Goal: Task Accomplishment & Management: Complete application form

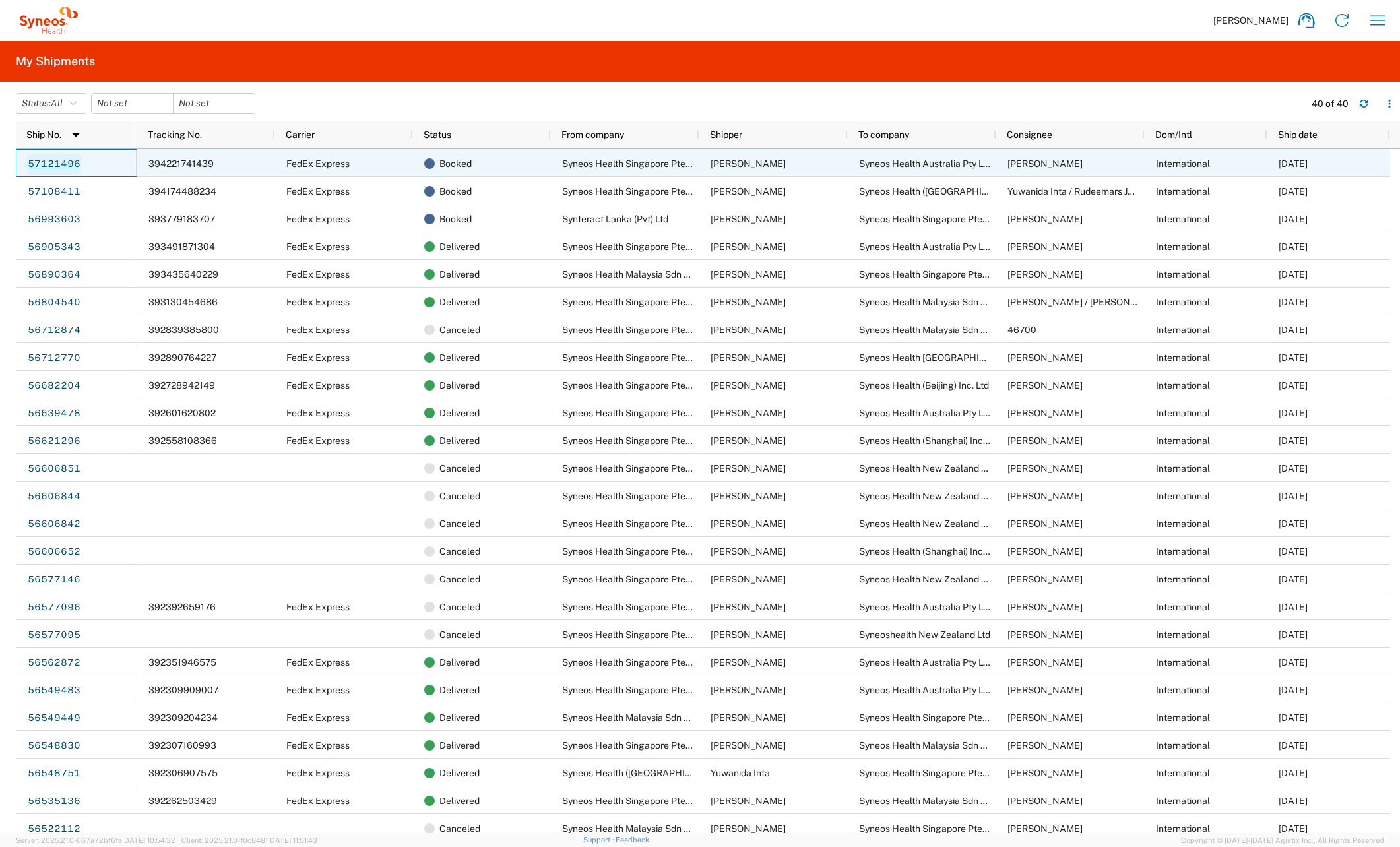
click at [43, 165] on link "57121496" at bounding box center [55, 164] width 55 height 21
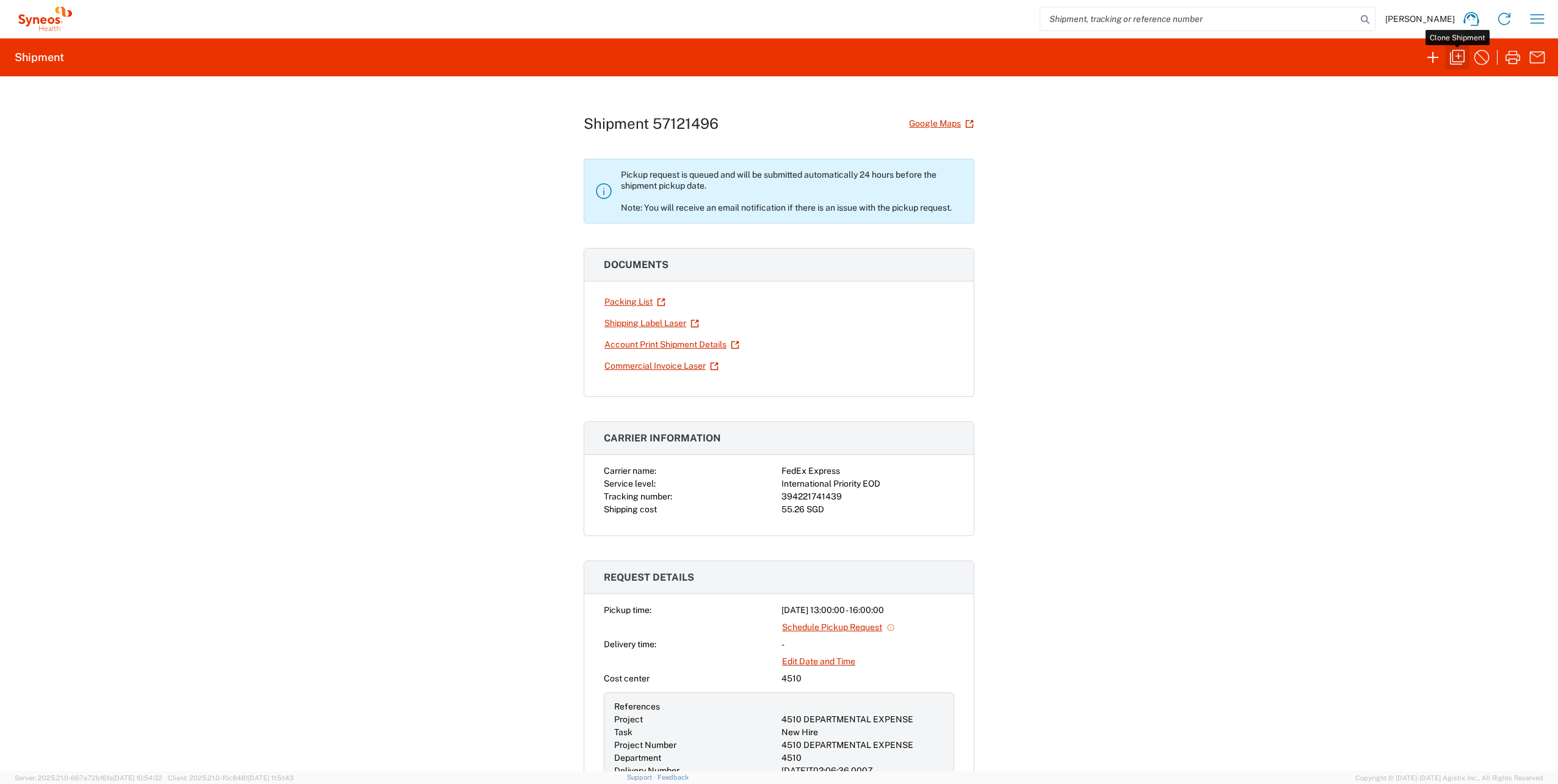
click at [1457, 64] on icon "button" at bounding box center [1457, 57] width 19 height 19
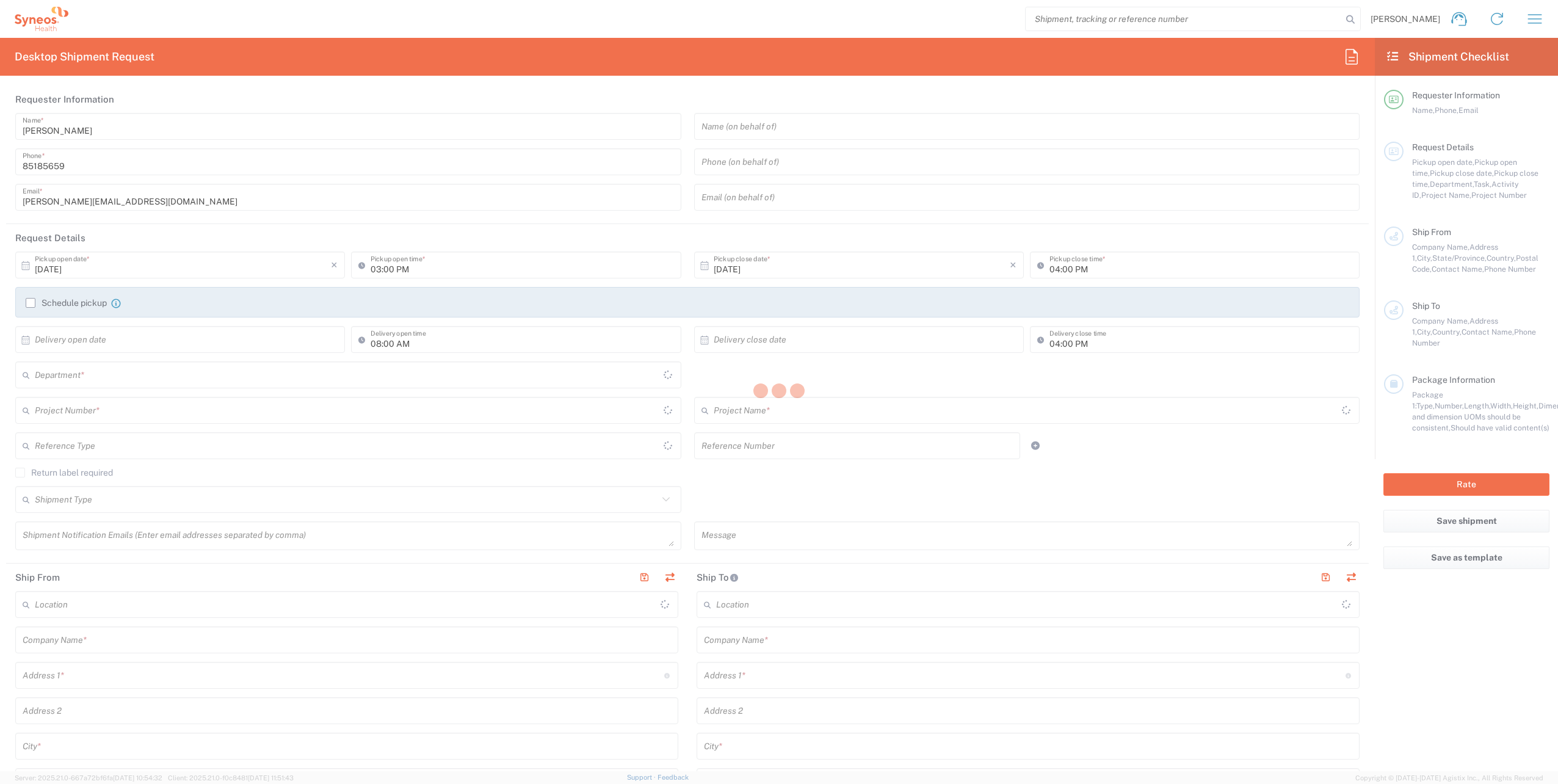
type input "[DATE]"
type input "01:00 PM"
type input "[DATE]"
type input "08:00 AM"
type textarea "[EMAIL_ADDRESS][PERSON_NAME][DOMAIN_NAME], [DOMAIN_NAME][EMAIL_ADDRESS][PERSON_…"
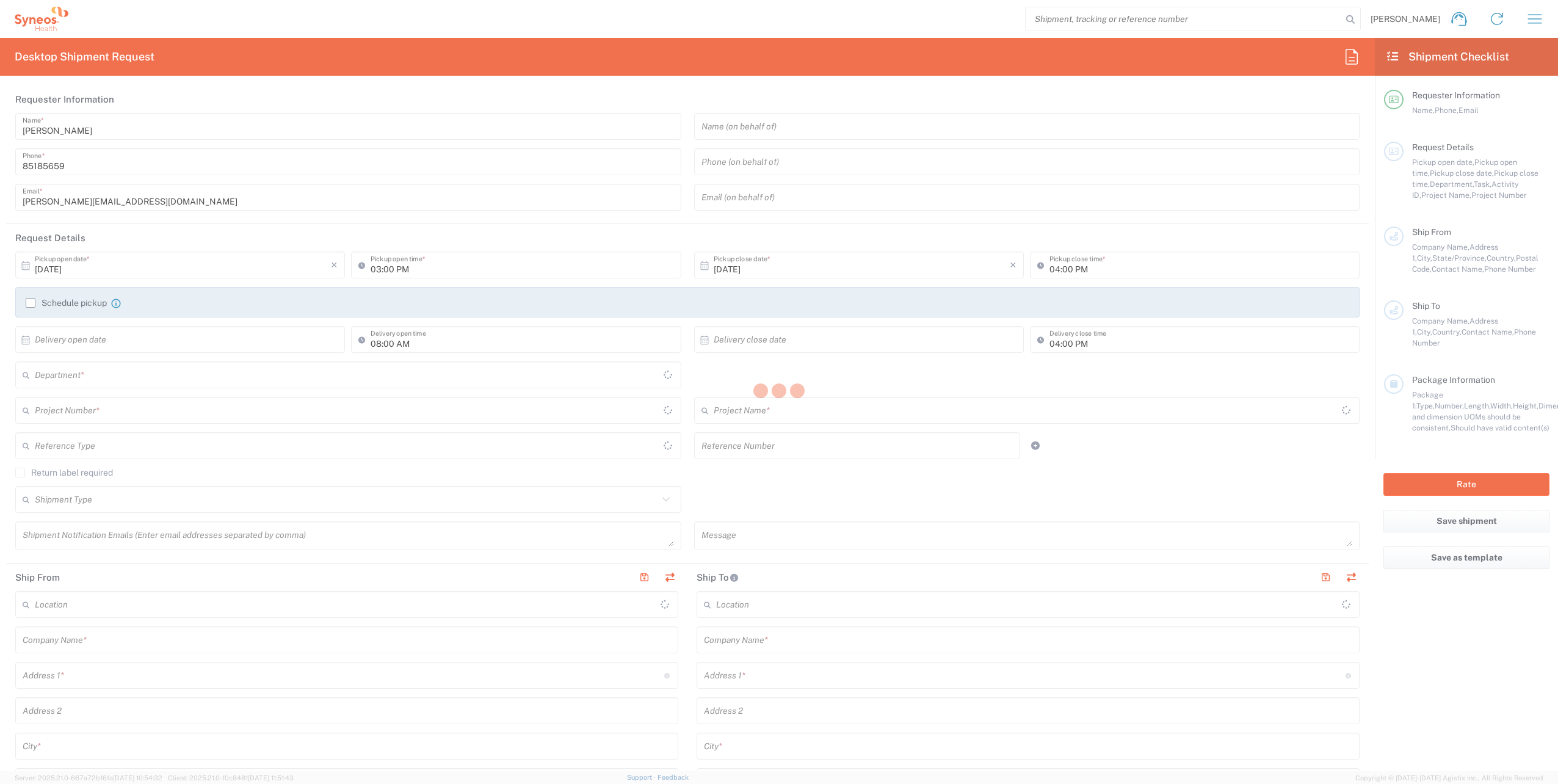
type input "Syneos Health Singapore Pte Ltd"
type input "[STREET_ADDRESS]"
type input "#07-04 Mappletree Anson"
type input "[GEOGRAPHIC_DATA]"
type input "079914"
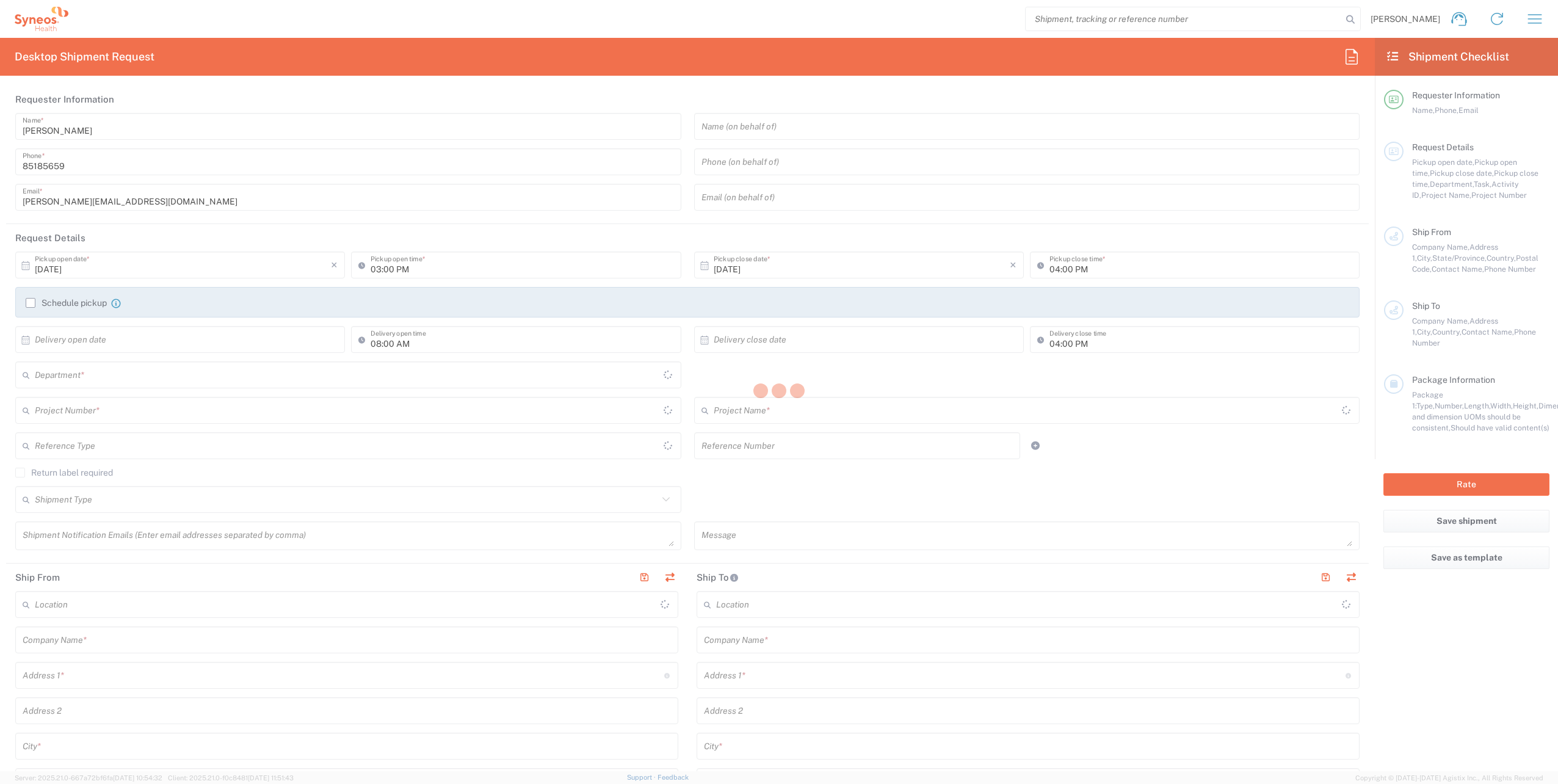
type input "[PERSON_NAME]"
type input "85185659"
type input "[PERSON_NAME][EMAIL_ADDRESS][DOMAIN_NAME]"
type input "Syneos Health Australia Pty Ltd"
type input "[STREET_ADDRESS]"
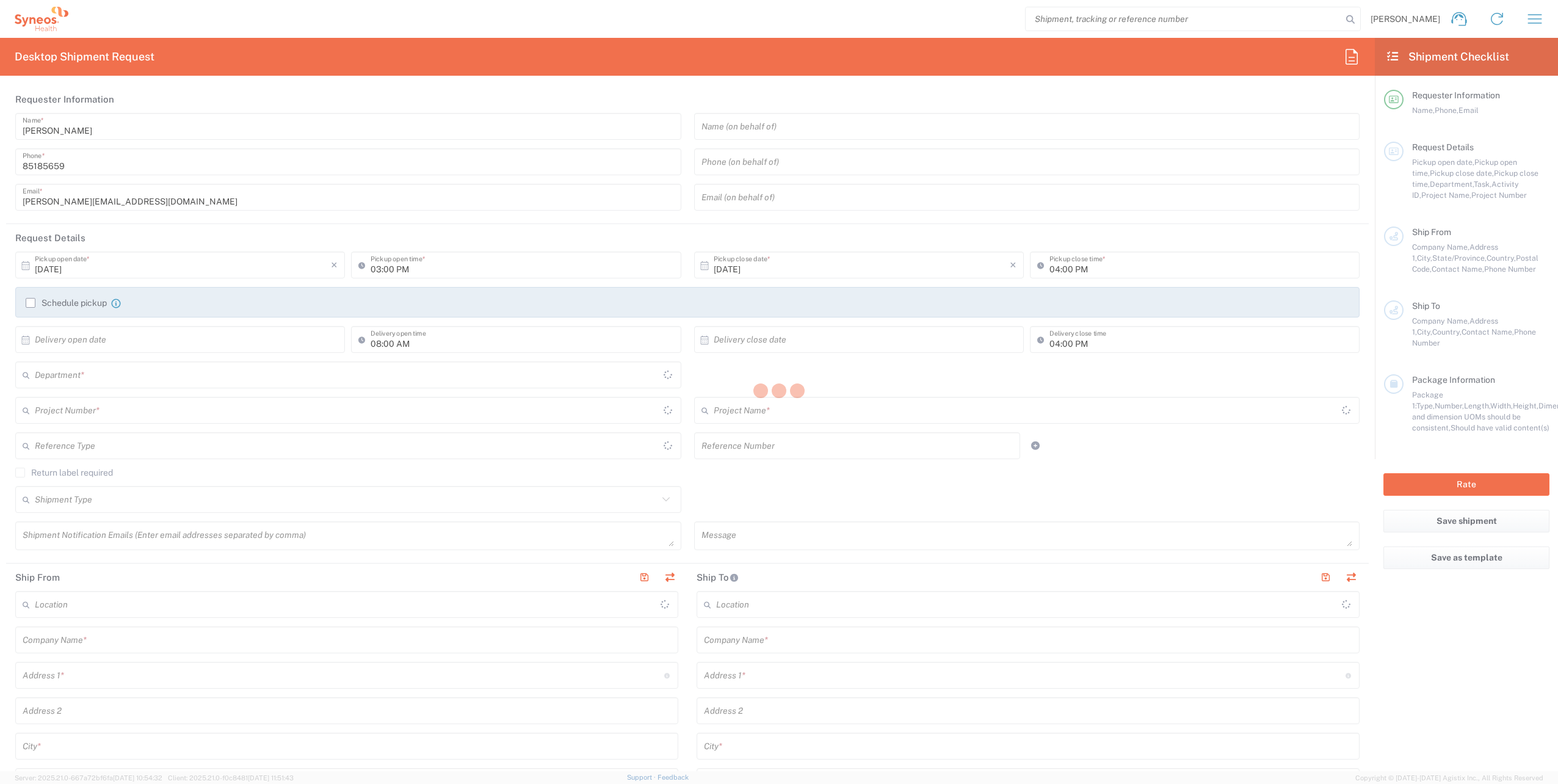
type input "Rose Bay"
type input "[GEOGRAPHIC_DATA]"
type input "2029"
type input "[PERSON_NAME]"
type input "0434 562 488"
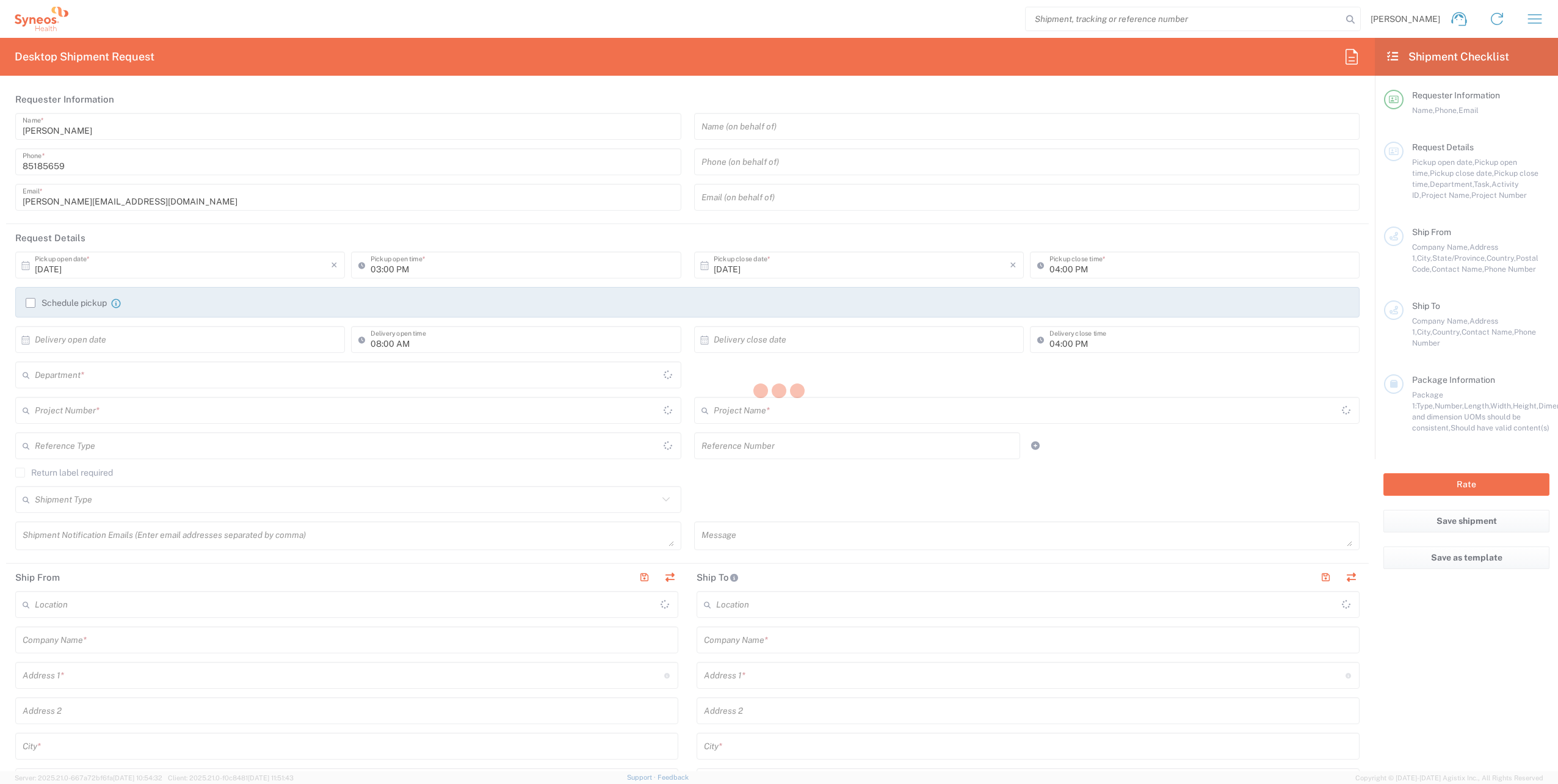
type input "[EMAIL_ADDRESS][DOMAIN_NAME]"
type input "Residential/Home"
type input "Adult Signature Required"
type input "Sender/Shipper"
type input "Not Sold"
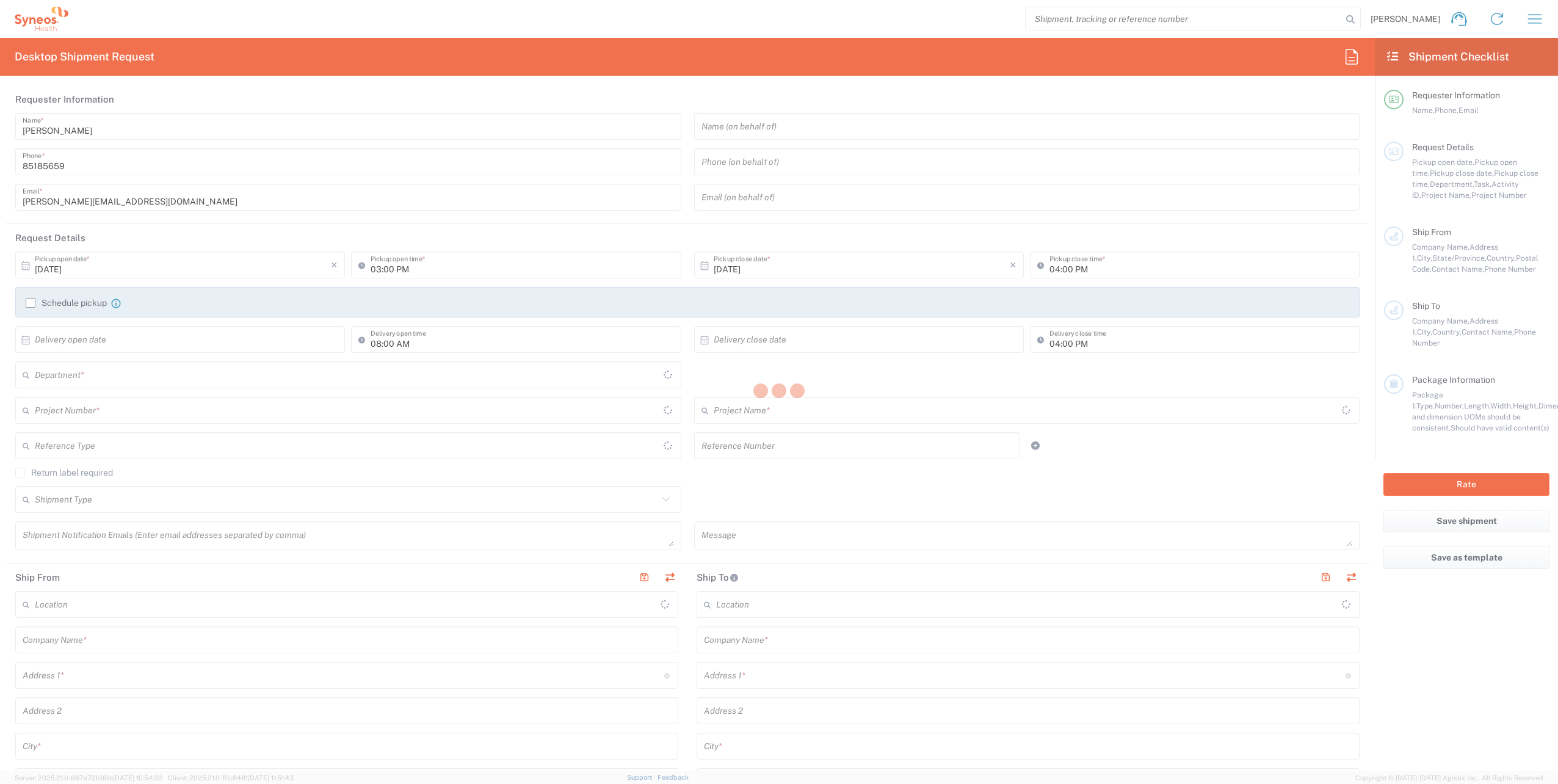
type input "Sender/Shipper"
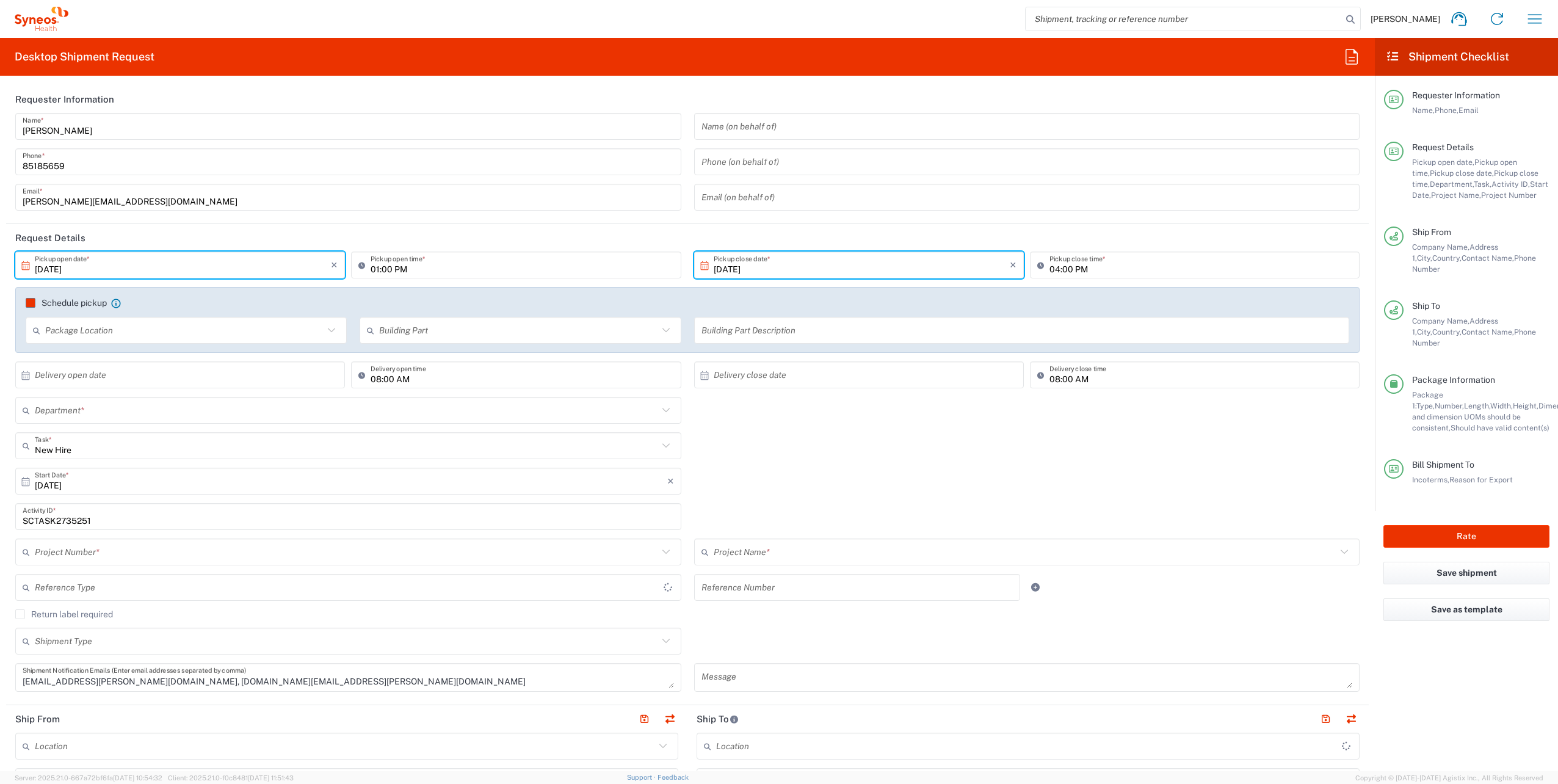
type input "[GEOGRAPHIC_DATA]"
type input "Delivery Duty Paid"
type input "Business (General)"
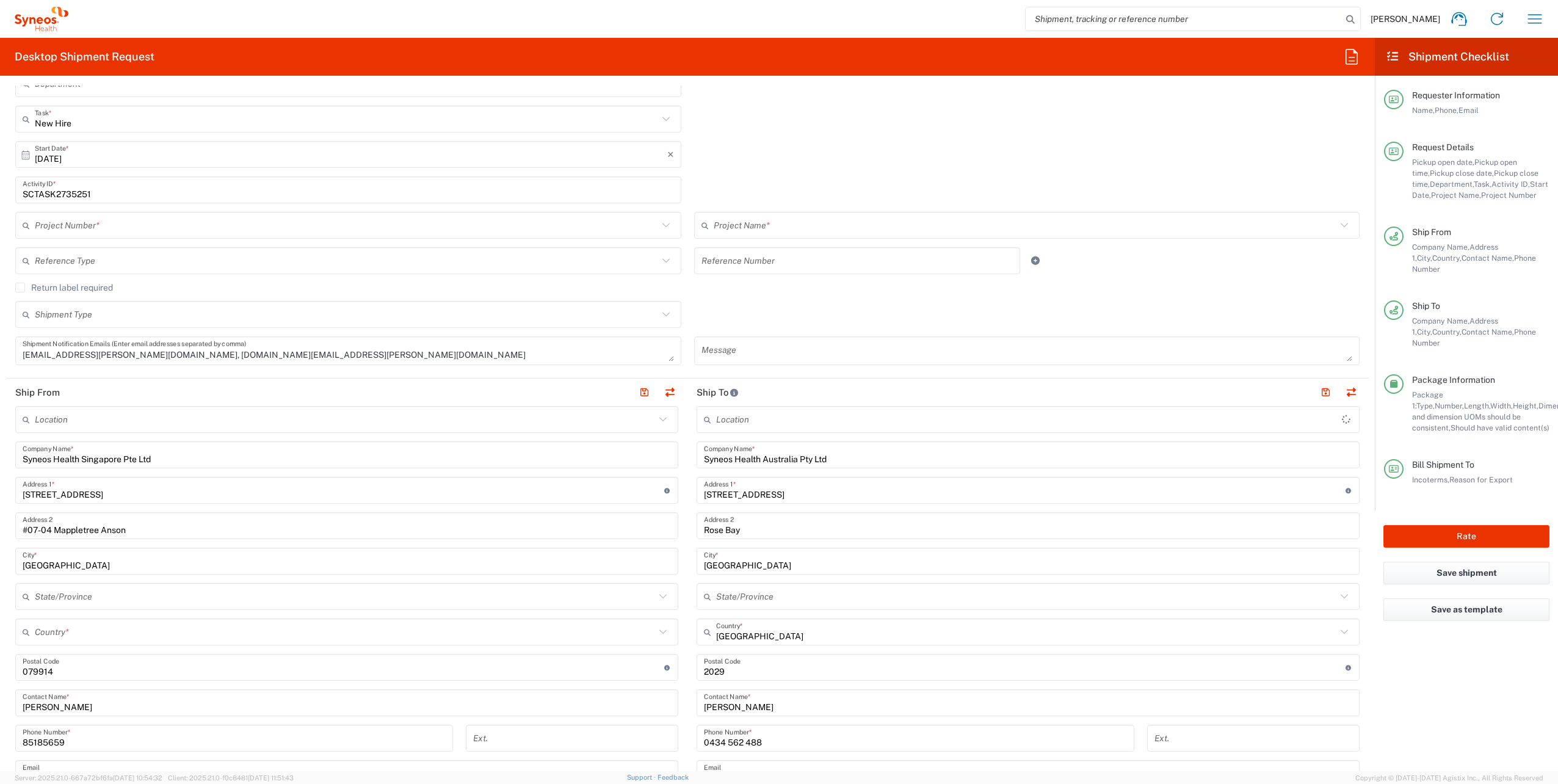
type input "Your Packaging"
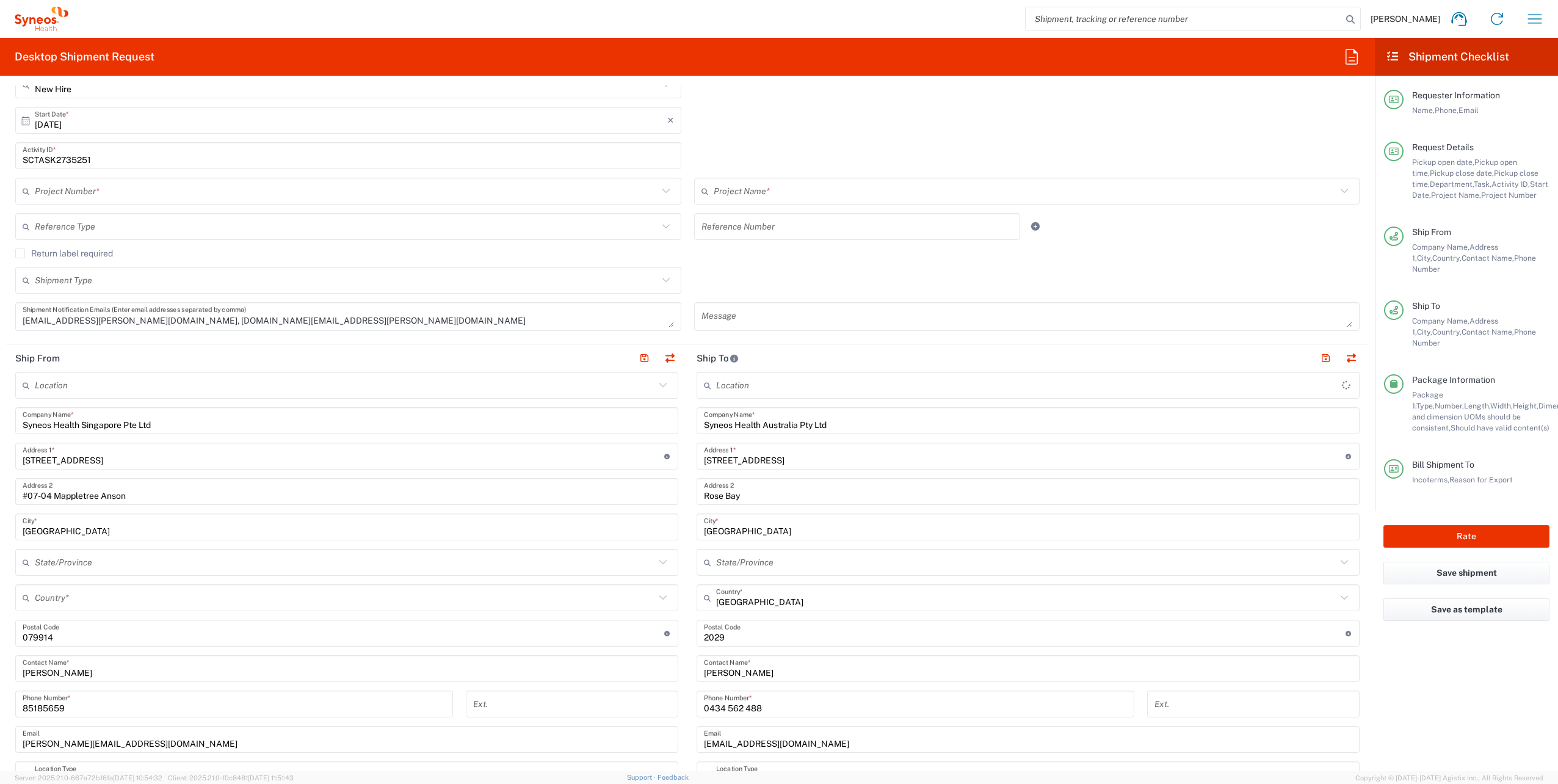
type input "[GEOGRAPHIC_DATA]"
type input "4510 DEPARTMENTAL EXPENSE"
type input "4510"
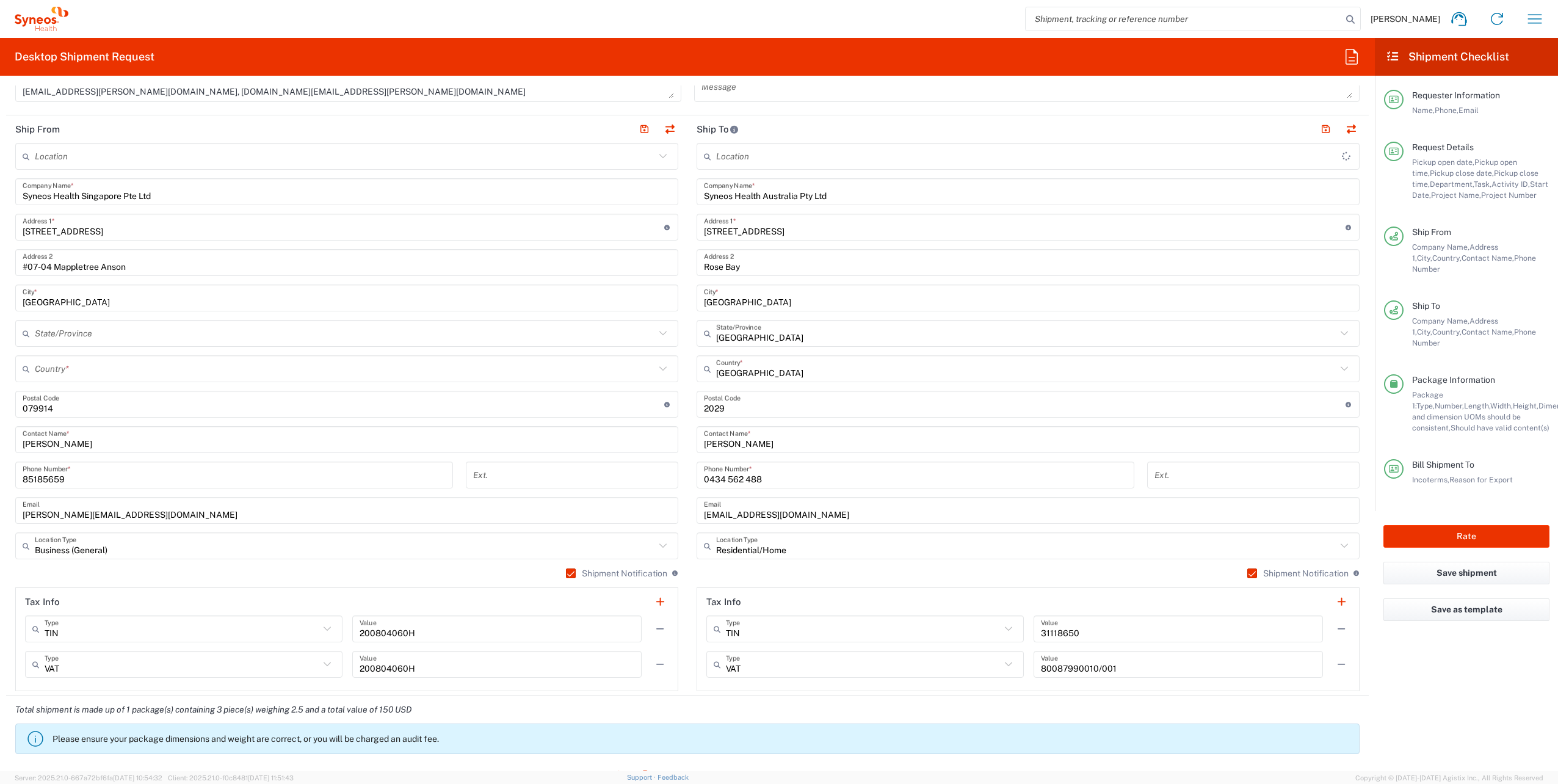
type input "4510 DEPARTMENTAL EXPENSE"
type input "[GEOGRAPHIC_DATA]"
type input "Syneos Health Singapore PteLtd"
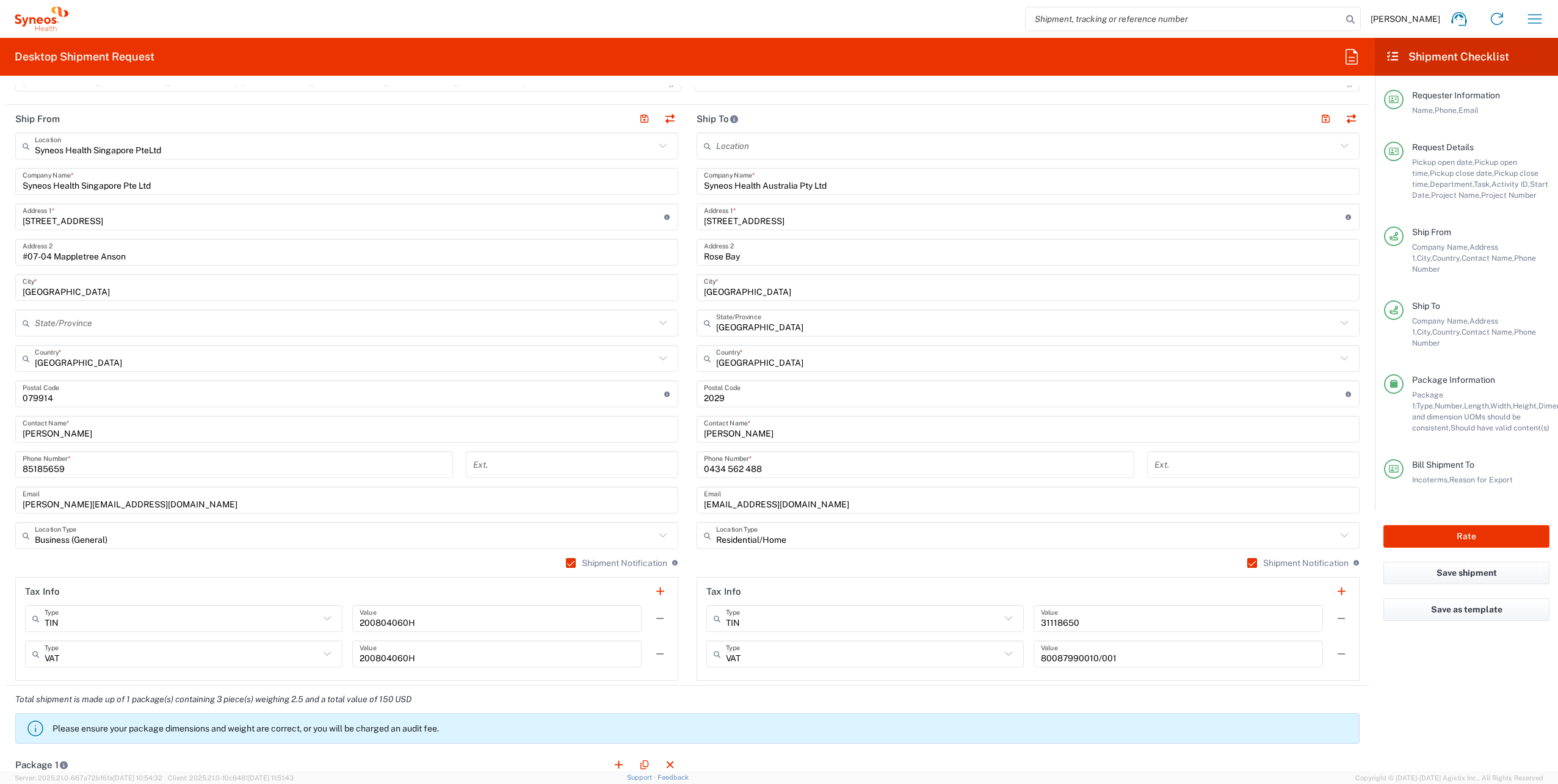
scroll to position [590, 0]
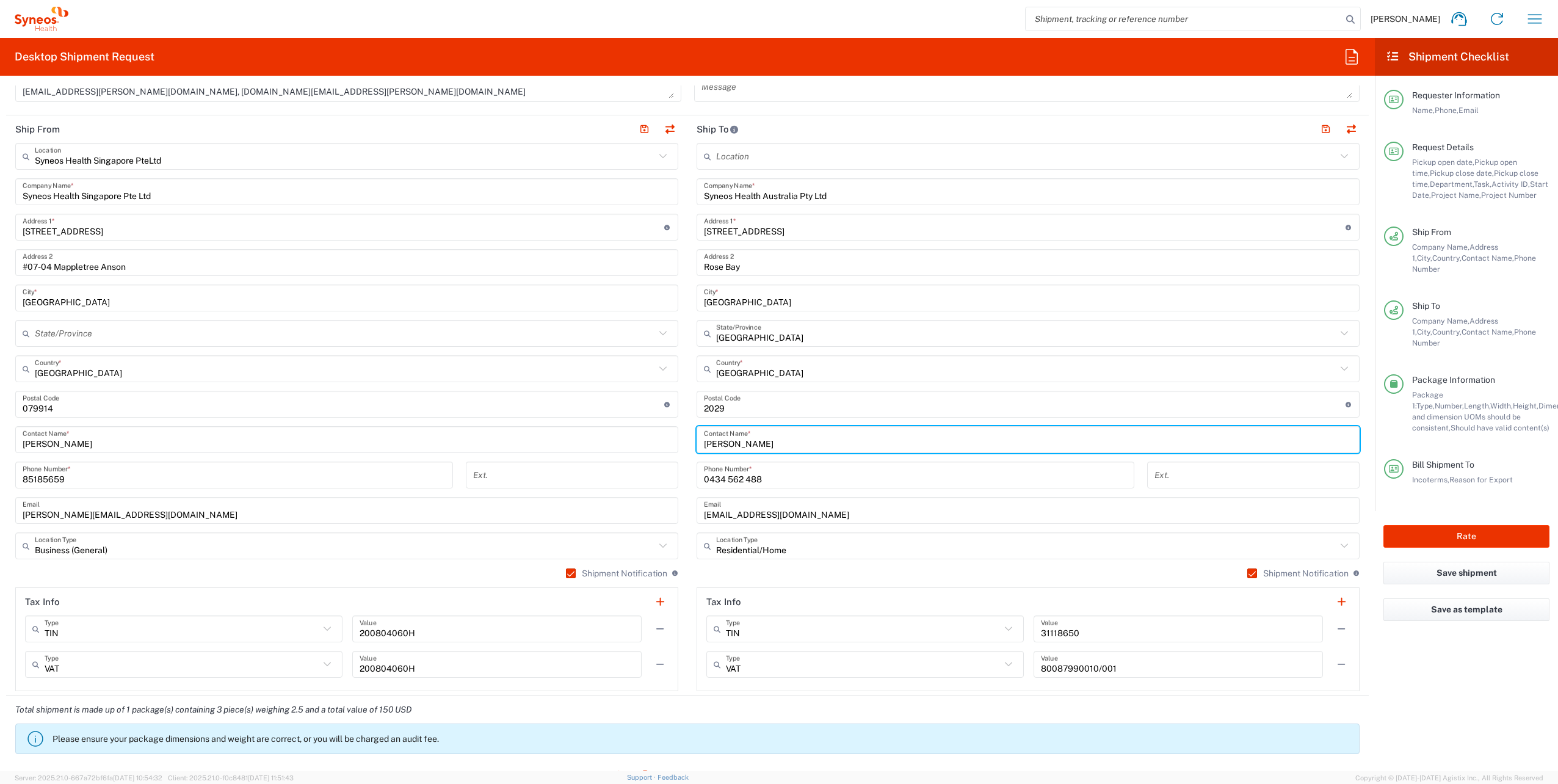
drag, startPoint x: 811, startPoint y: 439, endPoint x: 476, endPoint y: 424, distance: 335.3
click at [476, 424] on div "Ship From Syneos Health [GEOGRAPHIC_DATA] PteLtd Location Syneos Health Singapo…" at bounding box center [688, 405] width 1363 height 580
paste input "[PERSON_NAME]"
type input "[PERSON_NAME]"
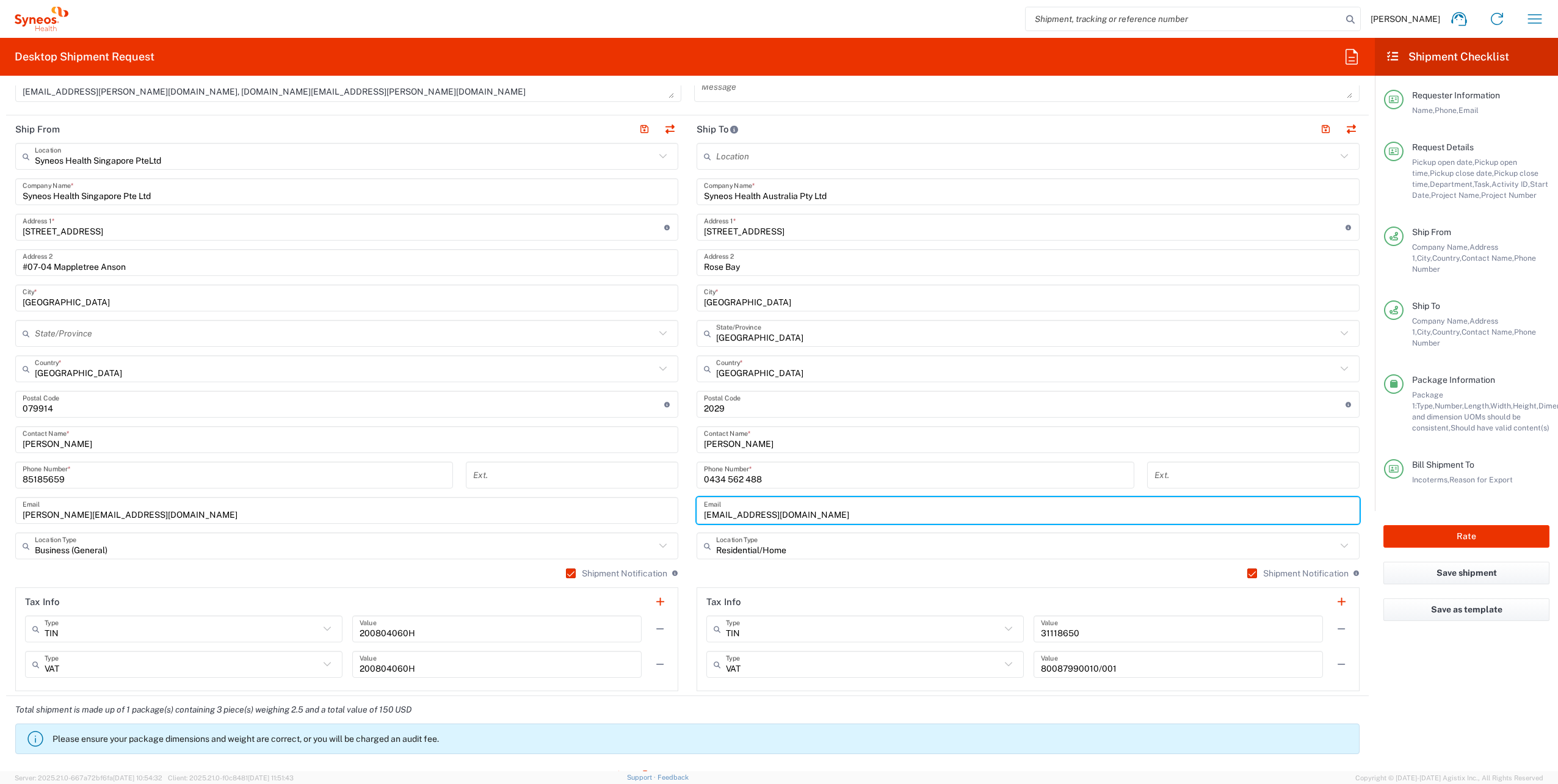
drag, startPoint x: 863, startPoint y: 508, endPoint x: 522, endPoint y: 539, distance: 342.4
click at [522, 539] on div "Ship From Syneos Health [GEOGRAPHIC_DATA] PteLtd Location Syneos Health Singapo…" at bounding box center [688, 405] width 1363 height 580
paste input "adrianpizzata"
type input "[EMAIL_ADDRESS][DOMAIN_NAME]"
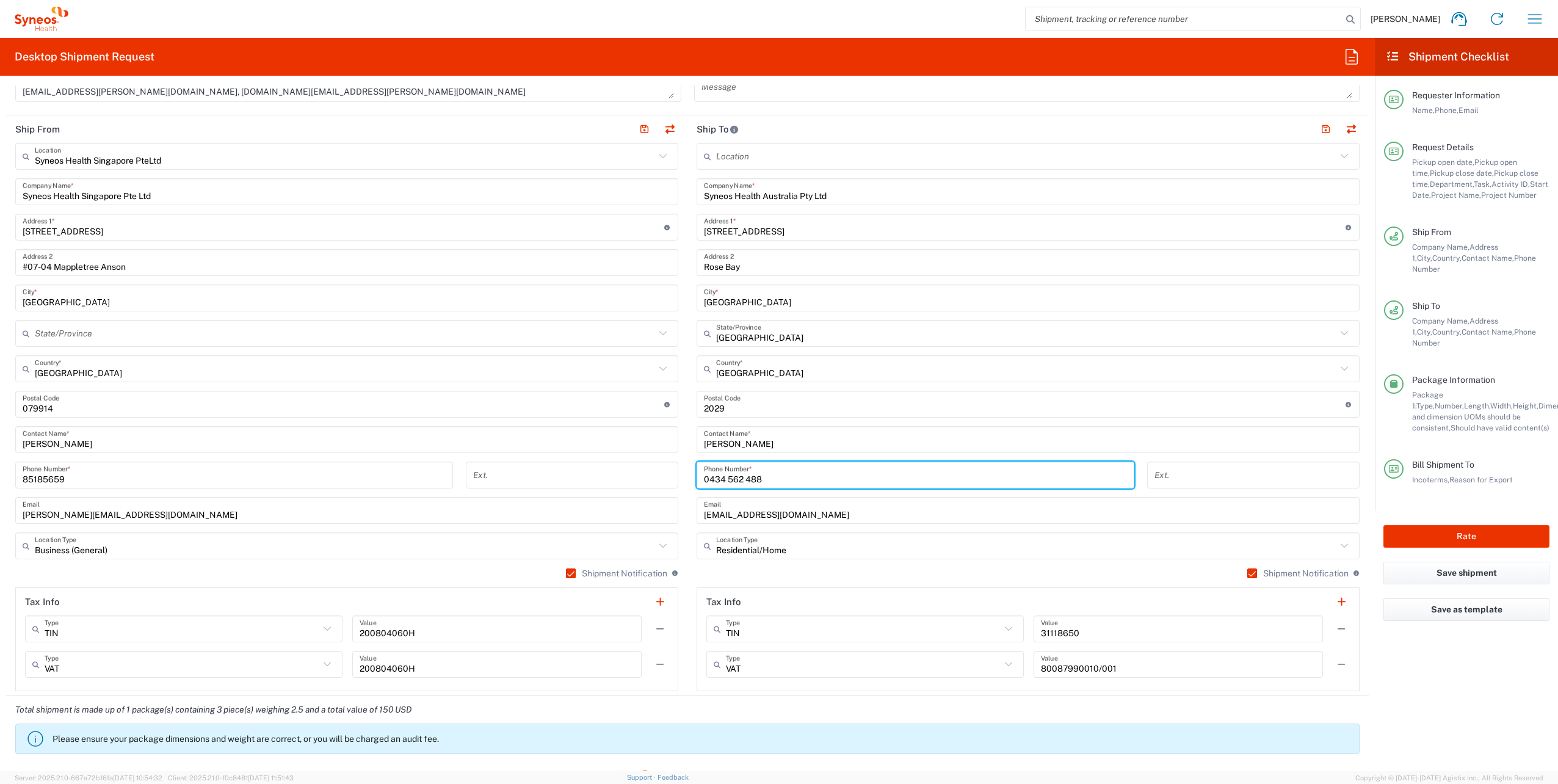
drag, startPoint x: 784, startPoint y: 476, endPoint x: 627, endPoint y: 479, distance: 157.0
click at [627, 479] on div "Ship From Syneos Health [GEOGRAPHIC_DATA] PteLtd Location Syneos Health Singapo…" at bounding box center [688, 405] width 1363 height 580
paste input "+61 (430) 044430"
type input "+61 (430) 044430"
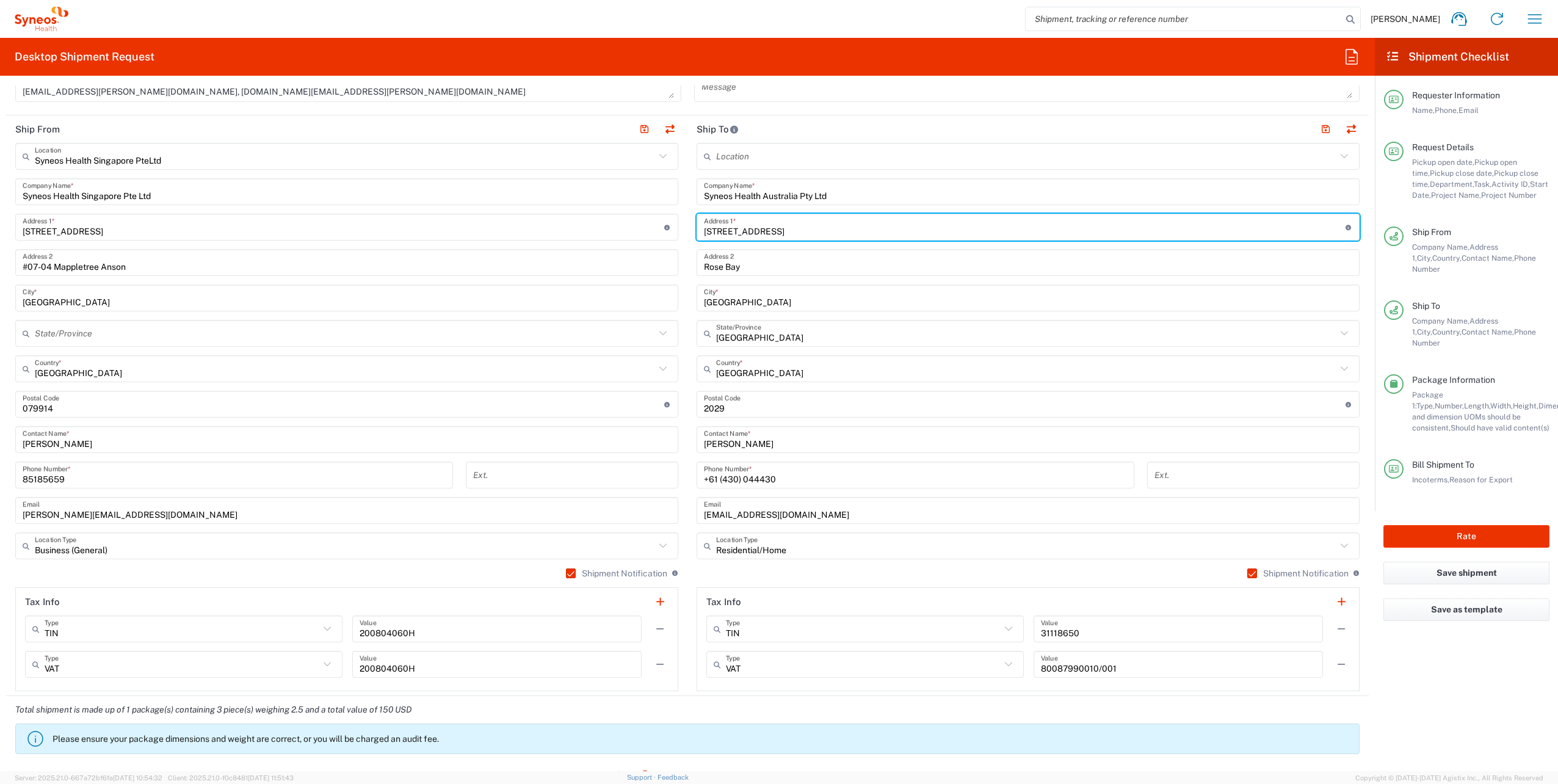
drag, startPoint x: 816, startPoint y: 231, endPoint x: 578, endPoint y: 231, distance: 238.0
click at [578, 231] on div "Ship From Syneos Health [GEOGRAPHIC_DATA] PteLtd Location Syneos Health Singapo…" at bounding box center [688, 405] width 1363 height 580
paste input "[STREET_ADDRESS][PERSON_NAME]"
type input "[STREET_ADDRESS][PERSON_NAME]"
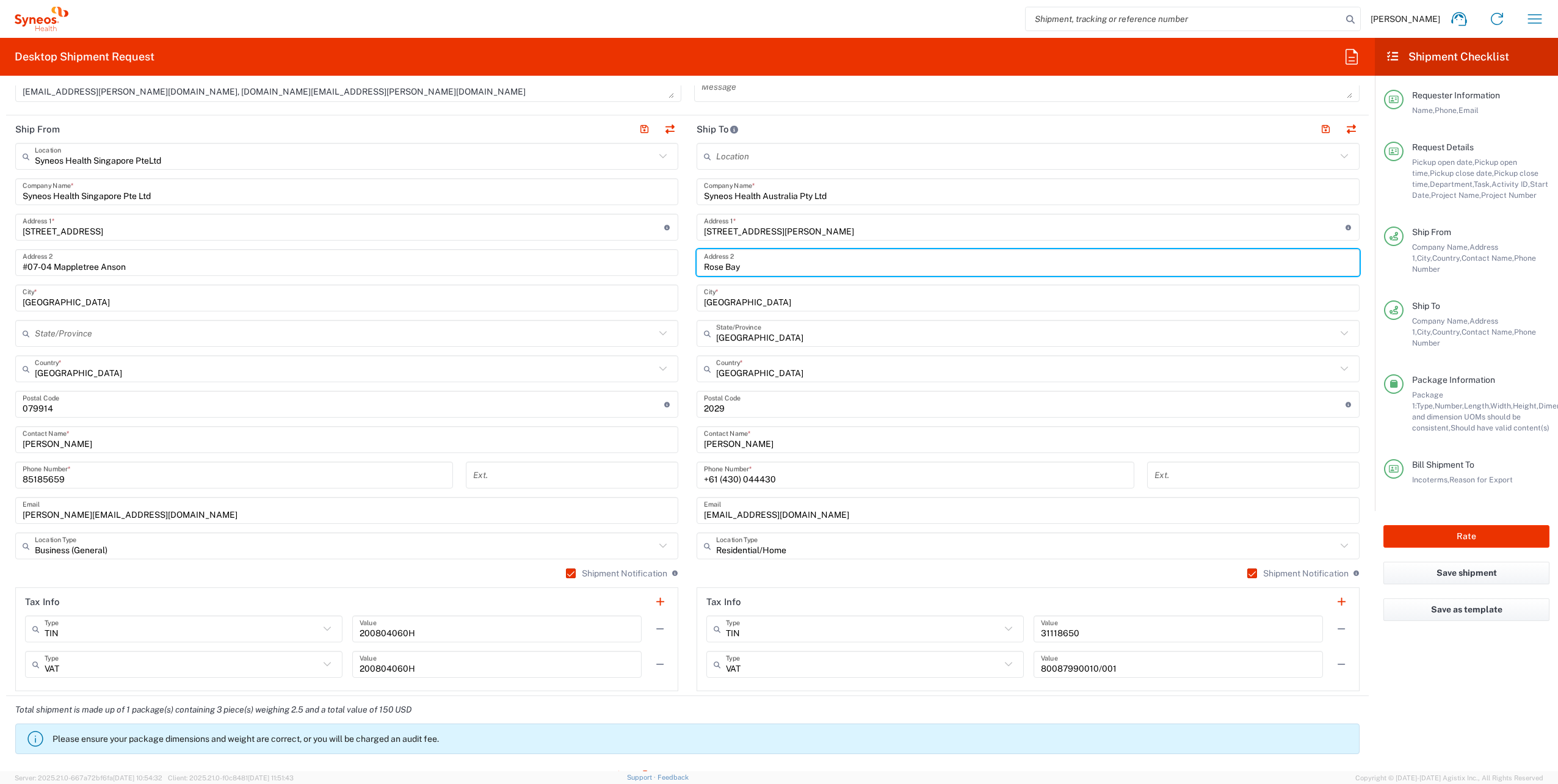
drag, startPoint x: 749, startPoint y: 265, endPoint x: 657, endPoint y: 261, distance: 92.1
click at [657, 261] on div "Ship From Syneos Health [GEOGRAPHIC_DATA] PteLtd Location Syneos Health Singapo…" at bounding box center [688, 405] width 1363 height 580
type input "[PERSON_NAME]"
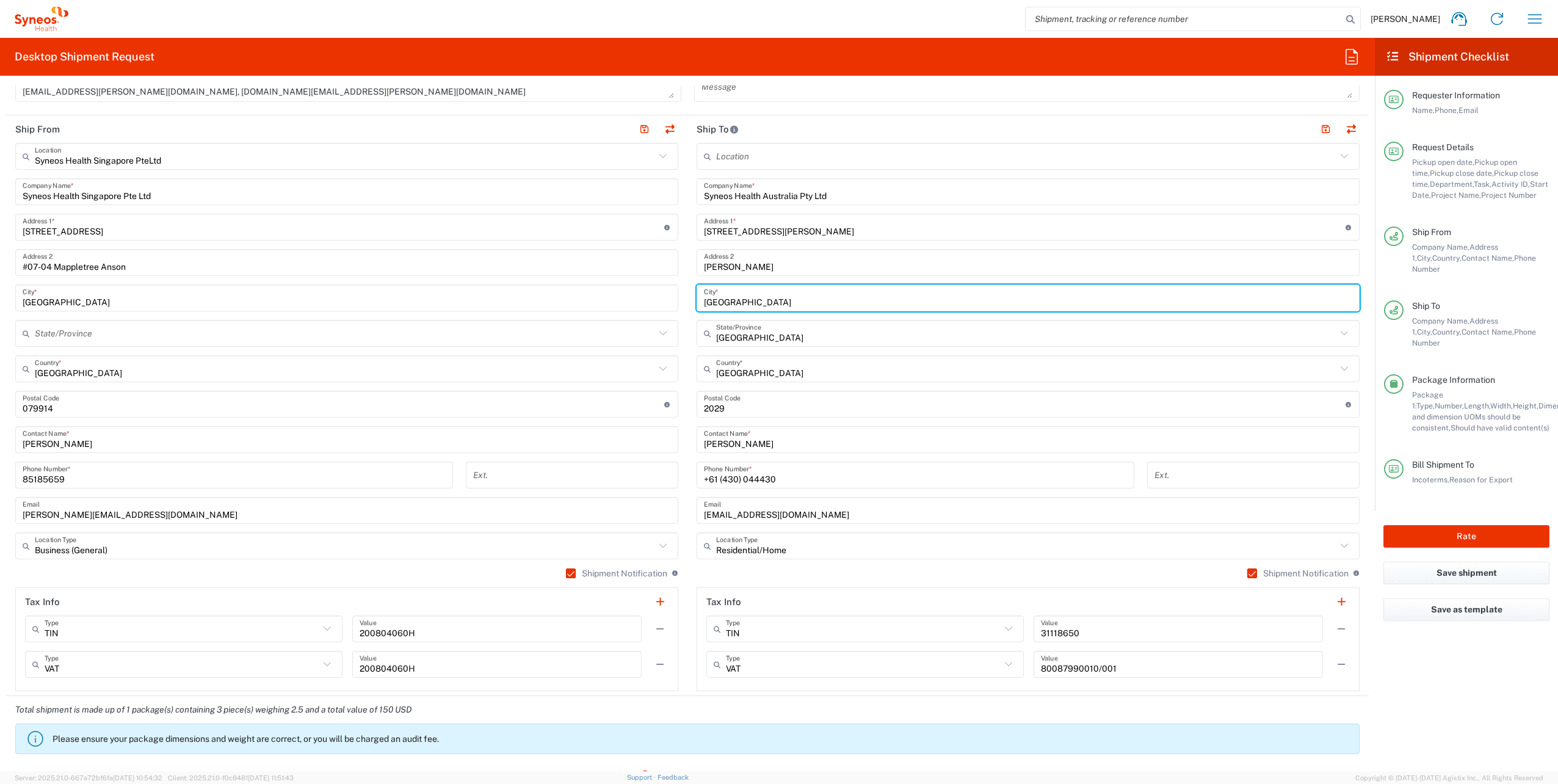
drag, startPoint x: 749, startPoint y: 304, endPoint x: 631, endPoint y: 287, distance: 119.2
click at [631, 287] on div "Ship From Syneos Health [GEOGRAPHIC_DATA] PteLtd Location Syneos Health Singapo…" at bounding box center [688, 405] width 1363 height 580
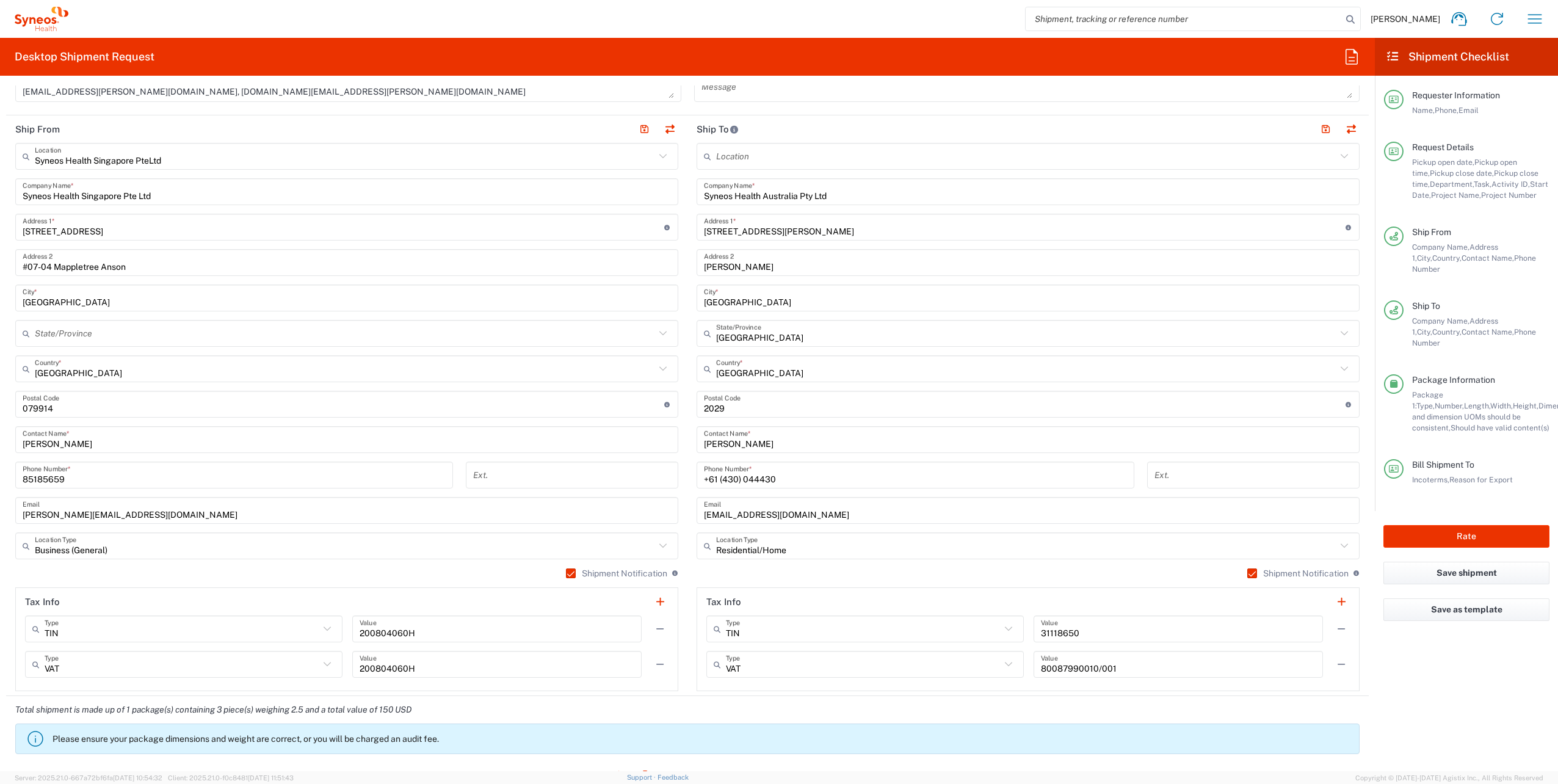
scroll to position [590, 0]
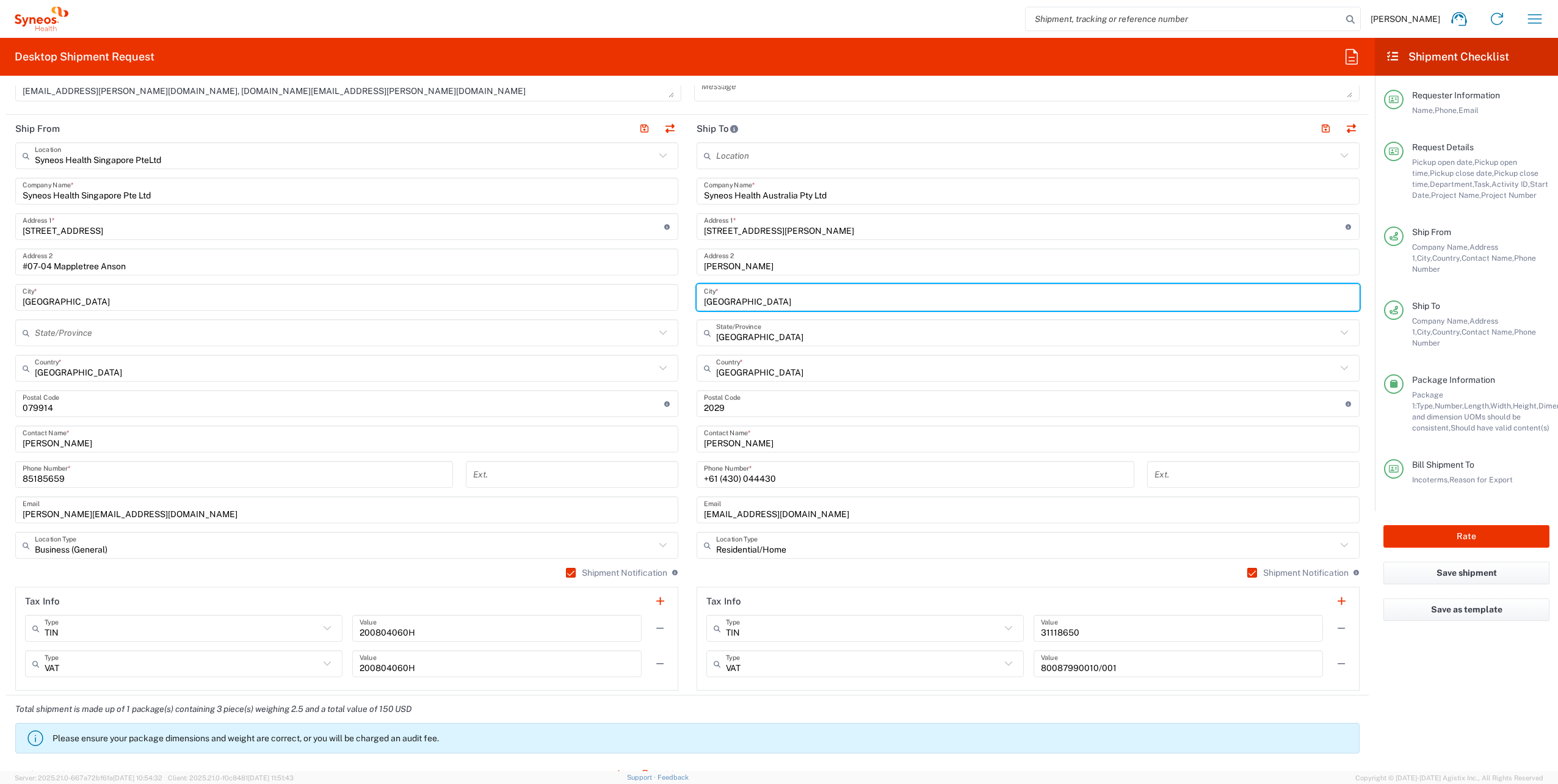
type input "[GEOGRAPHIC_DATA]"
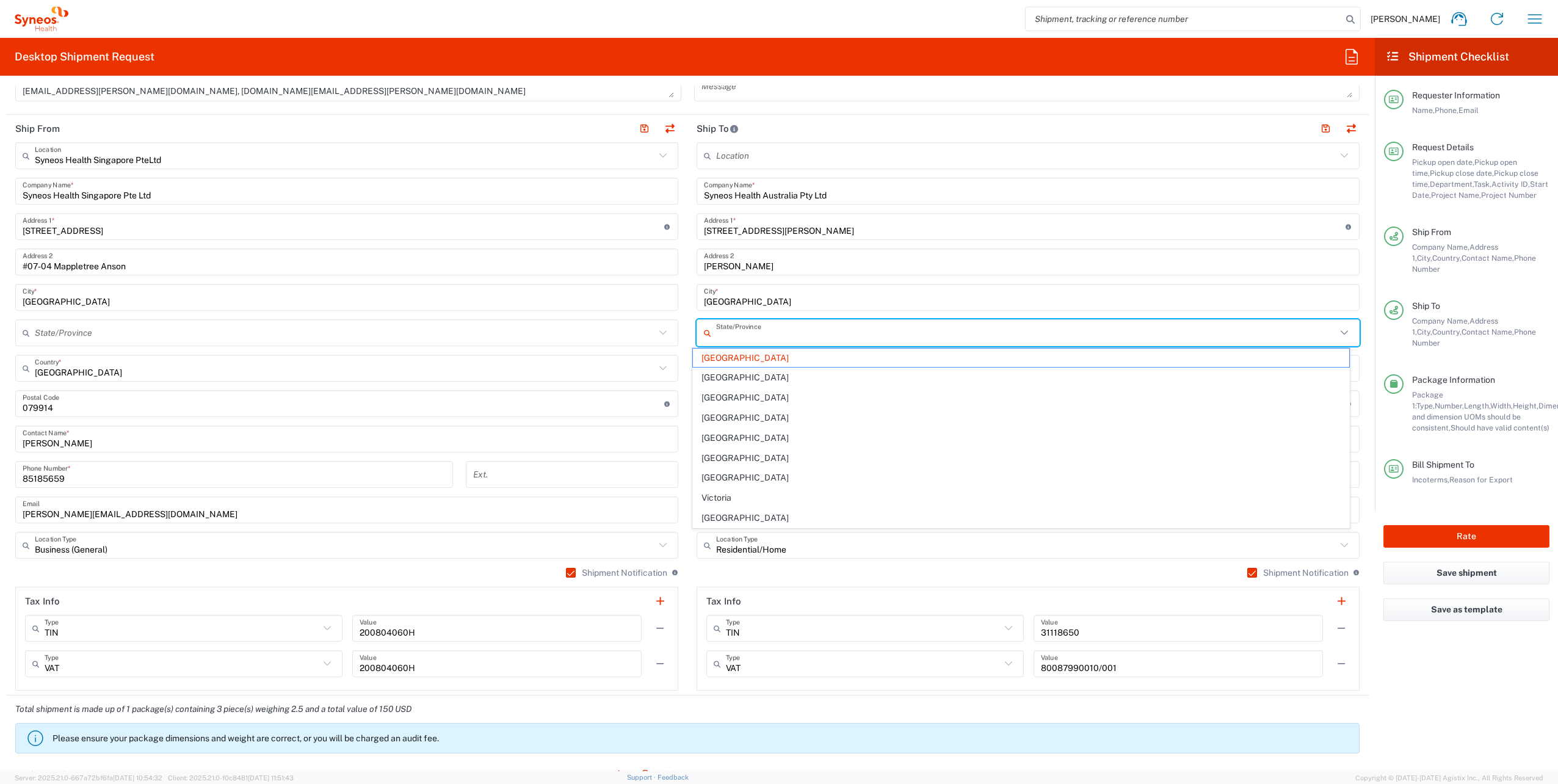
drag, startPoint x: 795, startPoint y: 338, endPoint x: 591, endPoint y: 332, distance: 204.1
click at [591, 332] on div "Ship From Syneos Health [GEOGRAPHIC_DATA] PteLtd Location Syneos Health Singapo…" at bounding box center [688, 405] width 1363 height 580
type input "[GEOGRAPHIC_DATA]"
drag, startPoint x: 797, startPoint y: 336, endPoint x: 674, endPoint y: 332, distance: 123.1
click at [674, 332] on div "Ship From Syneos Health [GEOGRAPHIC_DATA] PteLtd Location Syneos Health Singapo…" at bounding box center [688, 405] width 1363 height 580
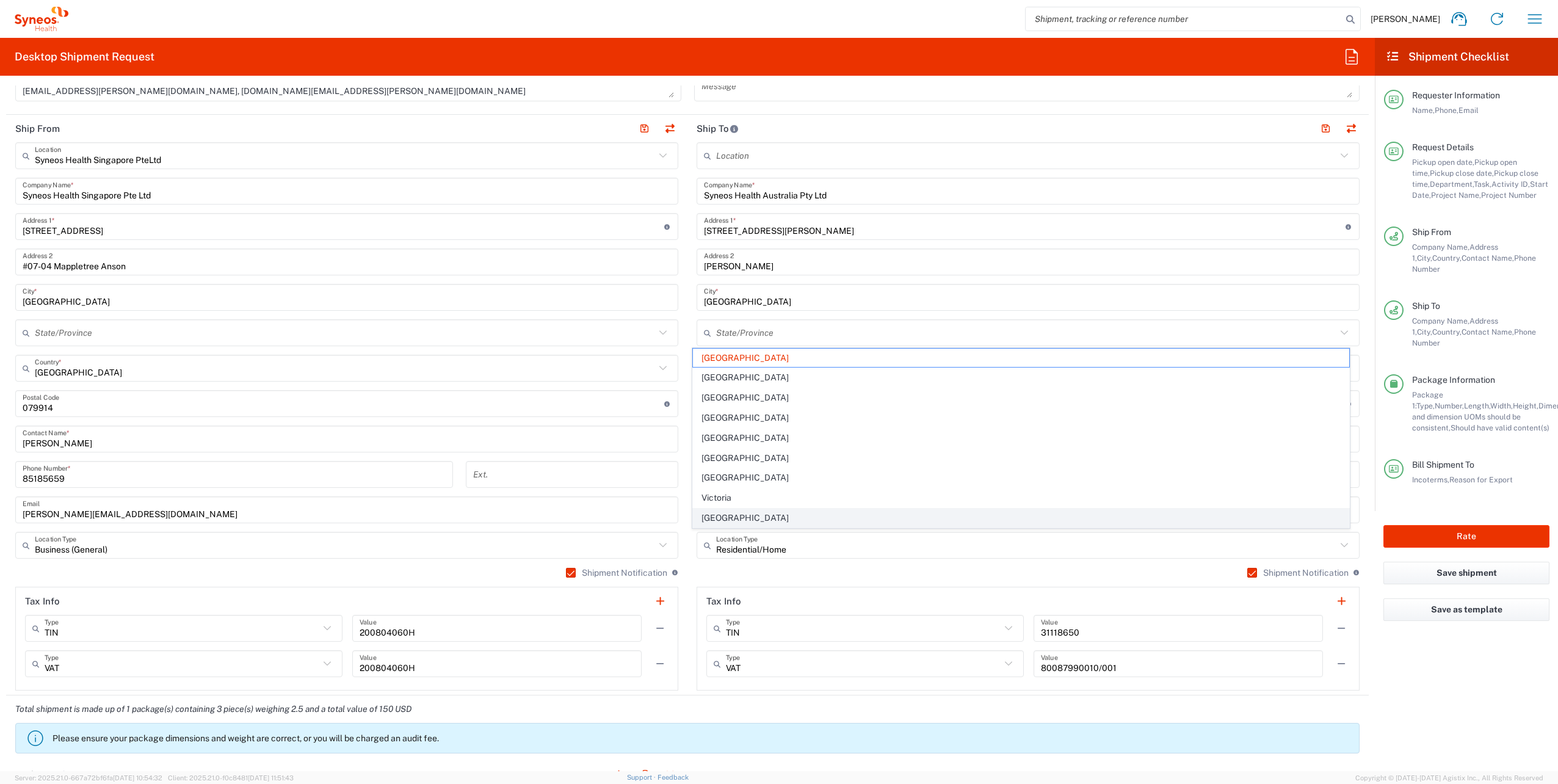
click at [807, 510] on span "[GEOGRAPHIC_DATA]" at bounding box center [1020, 518] width 655 height 19
type input "[GEOGRAPHIC_DATA]"
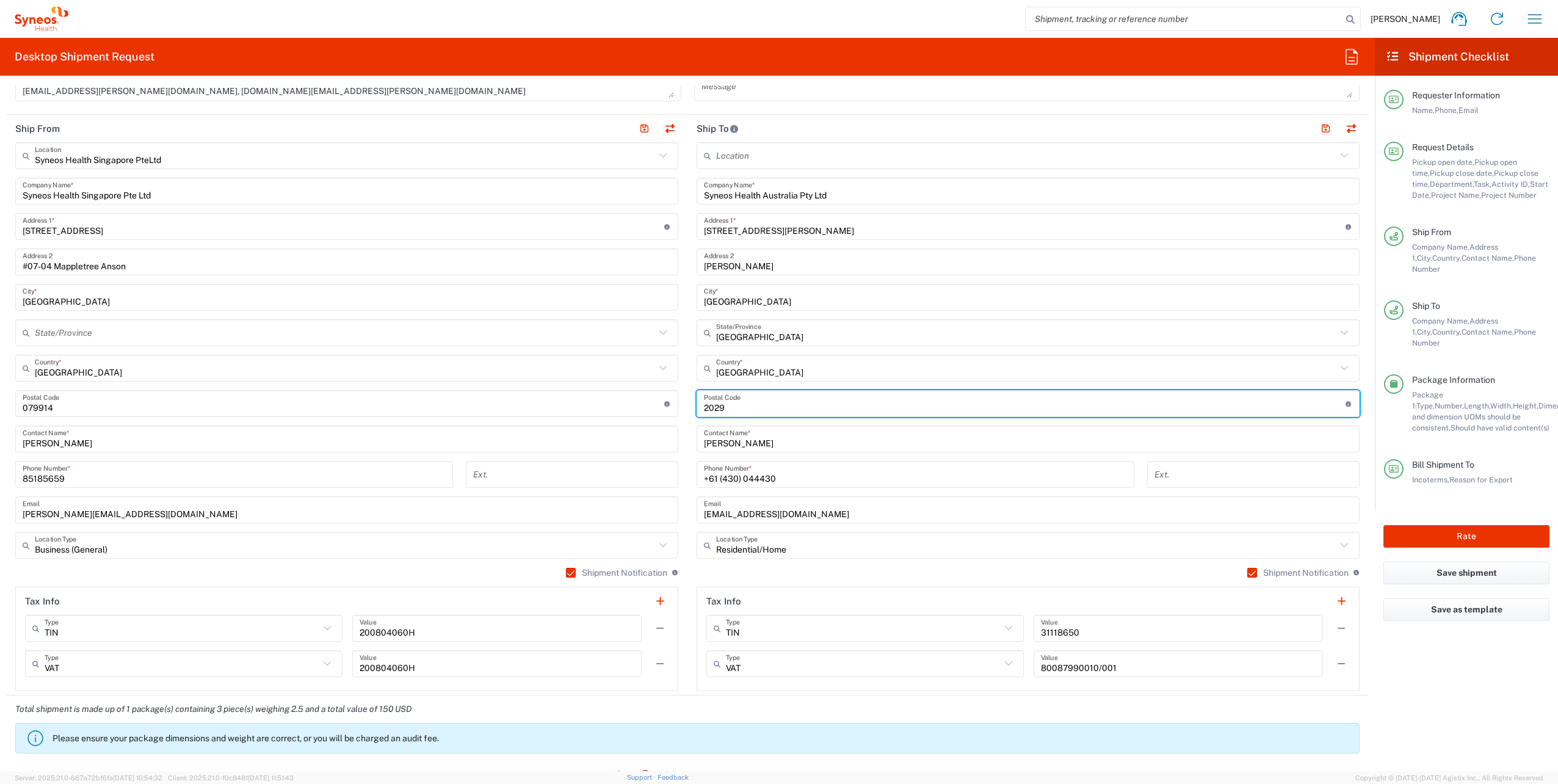
drag, startPoint x: 743, startPoint y: 406, endPoint x: 614, endPoint y: 404, distance: 129.0
click at [614, 404] on div "Ship From Syneos Health [GEOGRAPHIC_DATA] PteLtd Location Syneos Health Singapo…" at bounding box center [688, 405] width 1363 height 580
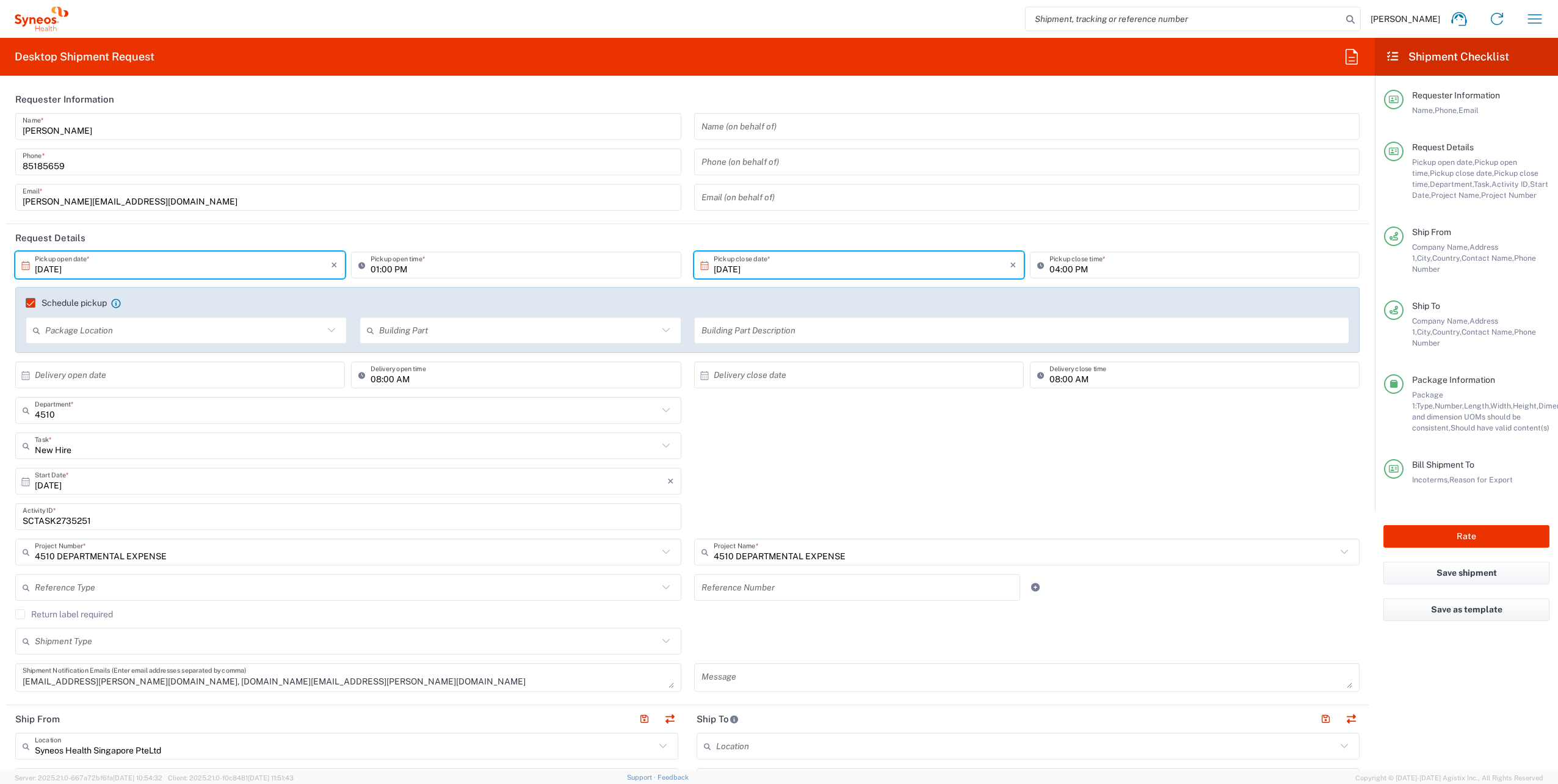
type input "6060"
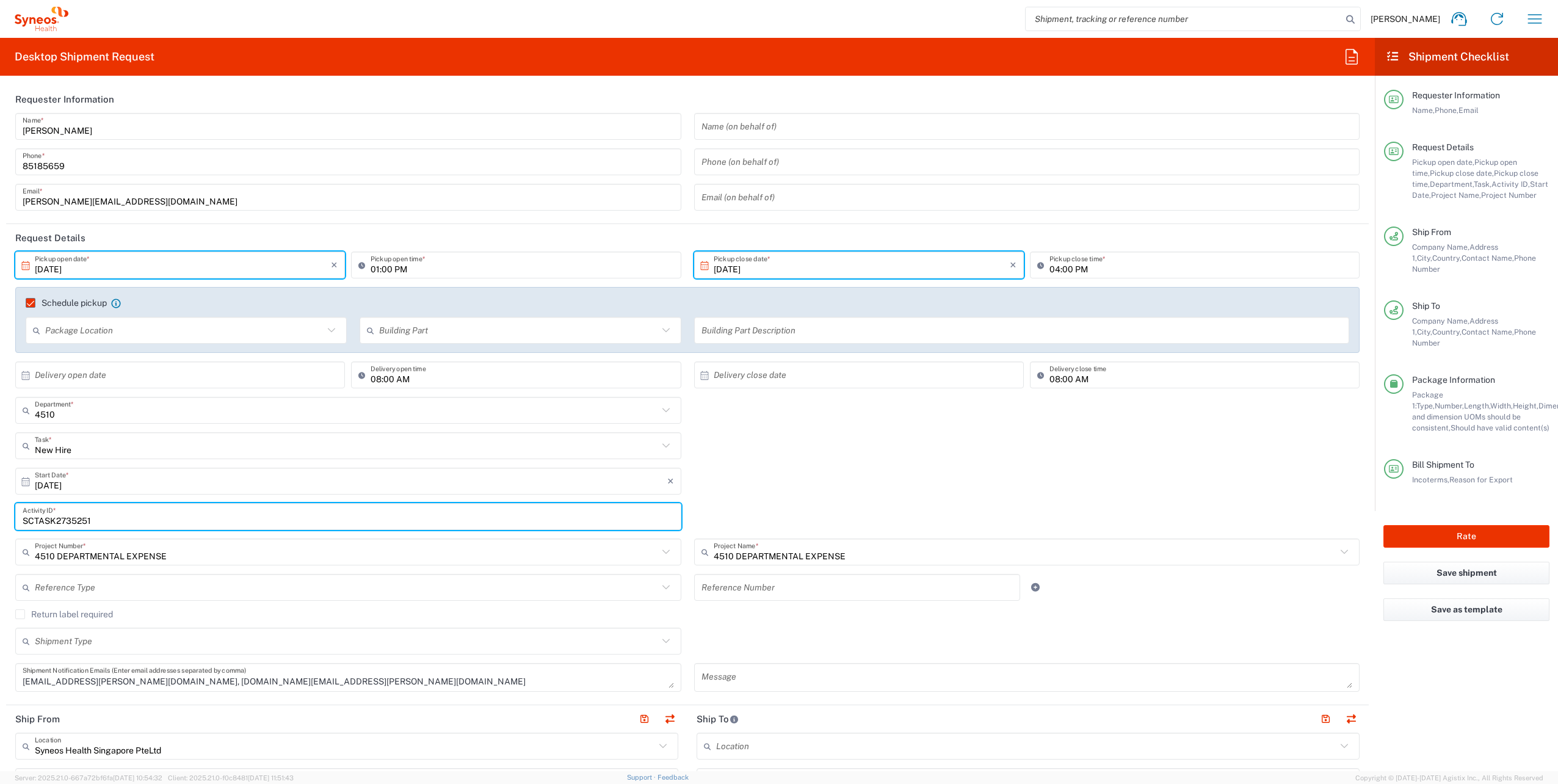
drag, startPoint x: 108, startPoint y: 522, endPoint x: 0, endPoint y: 496, distance: 111.1
click at [0, 496] on html "[PERSON_NAME] Home Shipment estimator Shipment tracking Desktop shipment reques…" at bounding box center [779, 392] width 1558 height 784
paste input "25525"
type input "SCTASK2725525"
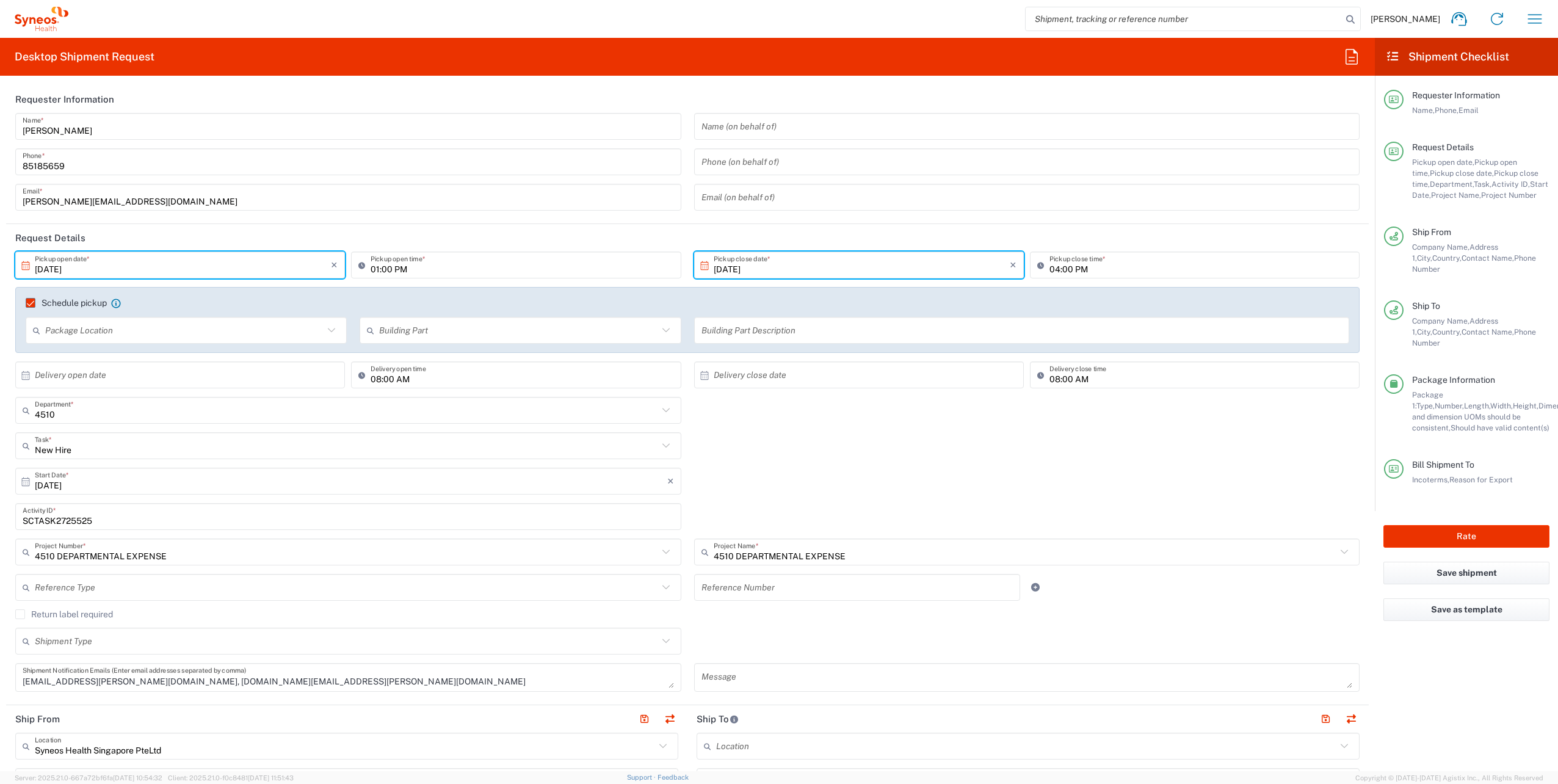
click at [692, 470] on div "[DATE] × Start Date * Cancel Apply" at bounding box center [688, 485] width 1357 height 36
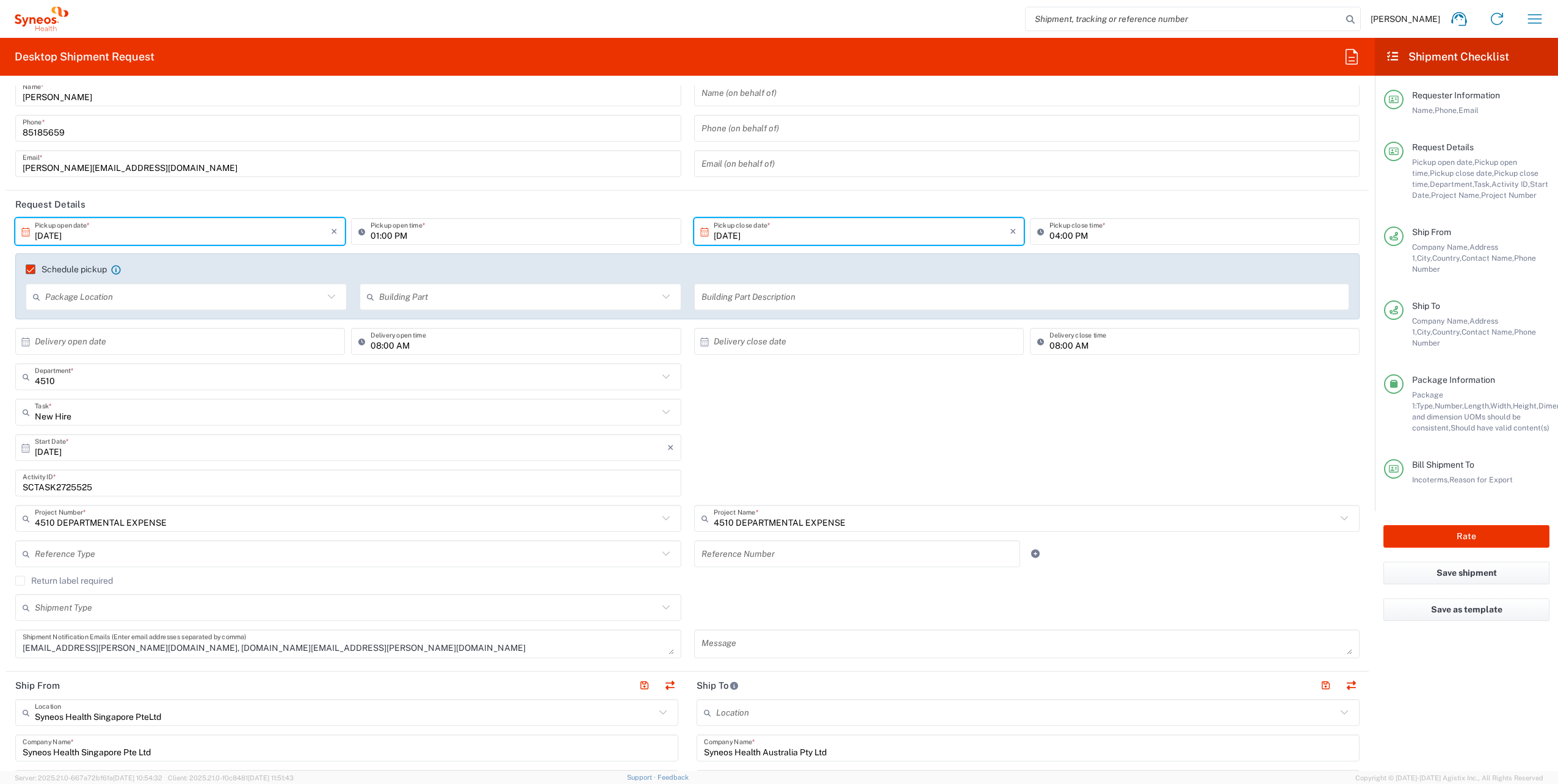
scroll to position [34, 0]
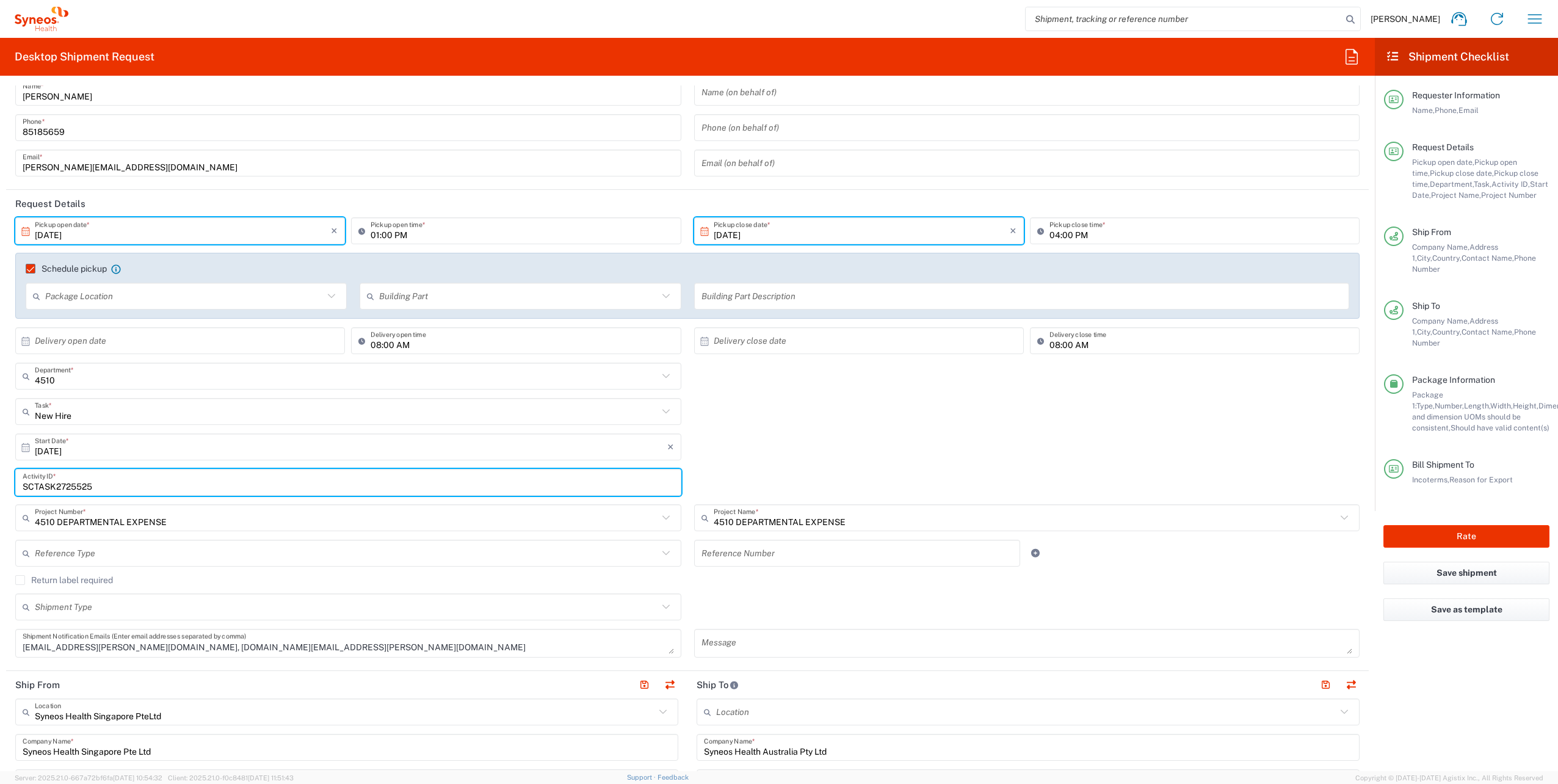
drag, startPoint x: 104, startPoint y: 484, endPoint x: 0, endPoint y: 492, distance: 104.3
click at [0, 492] on html "[PERSON_NAME] Home Shipment estimator Shipment tracking Desktop shipment reques…" at bounding box center [779, 392] width 1558 height 784
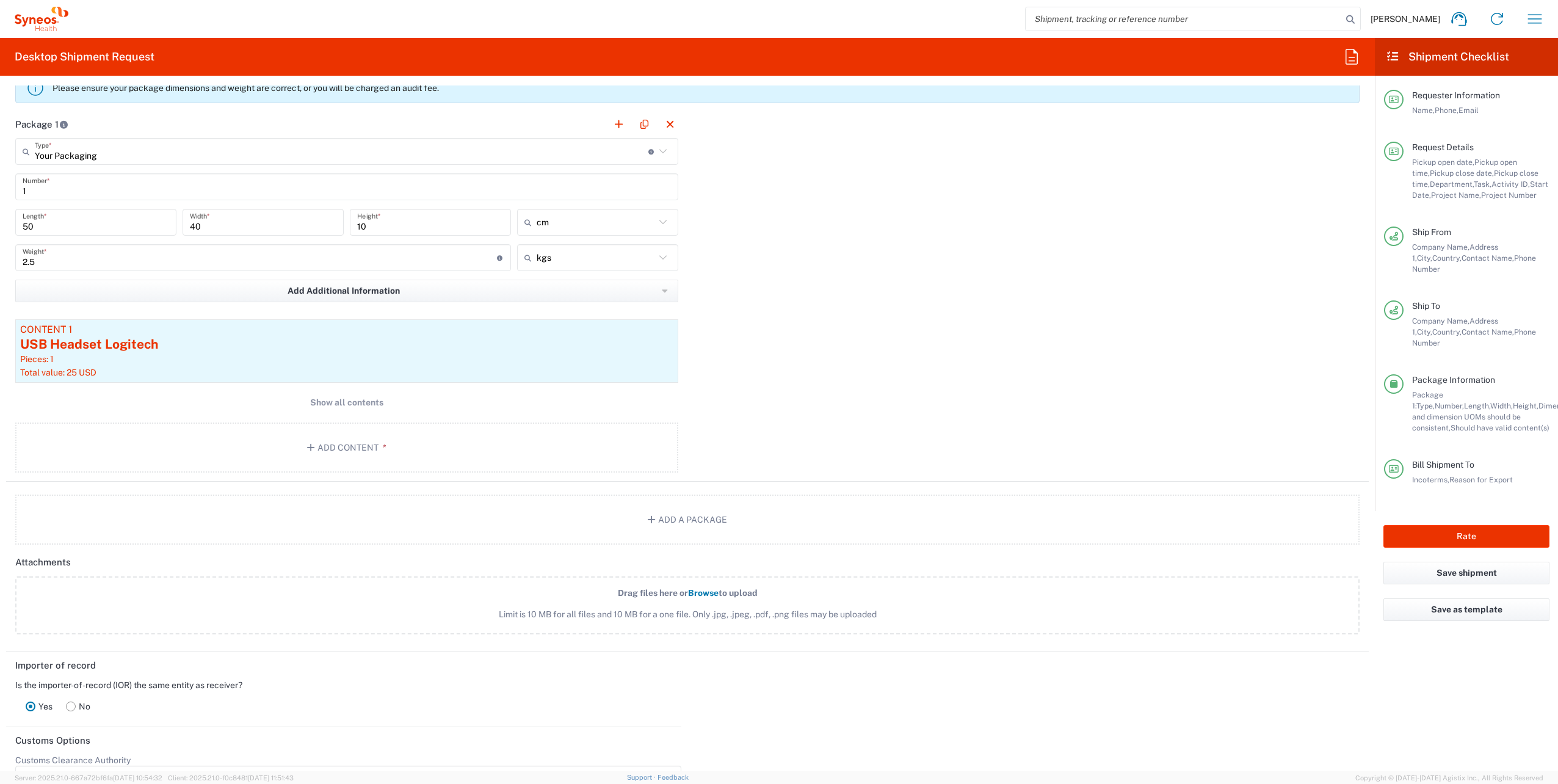
scroll to position [1519, 0]
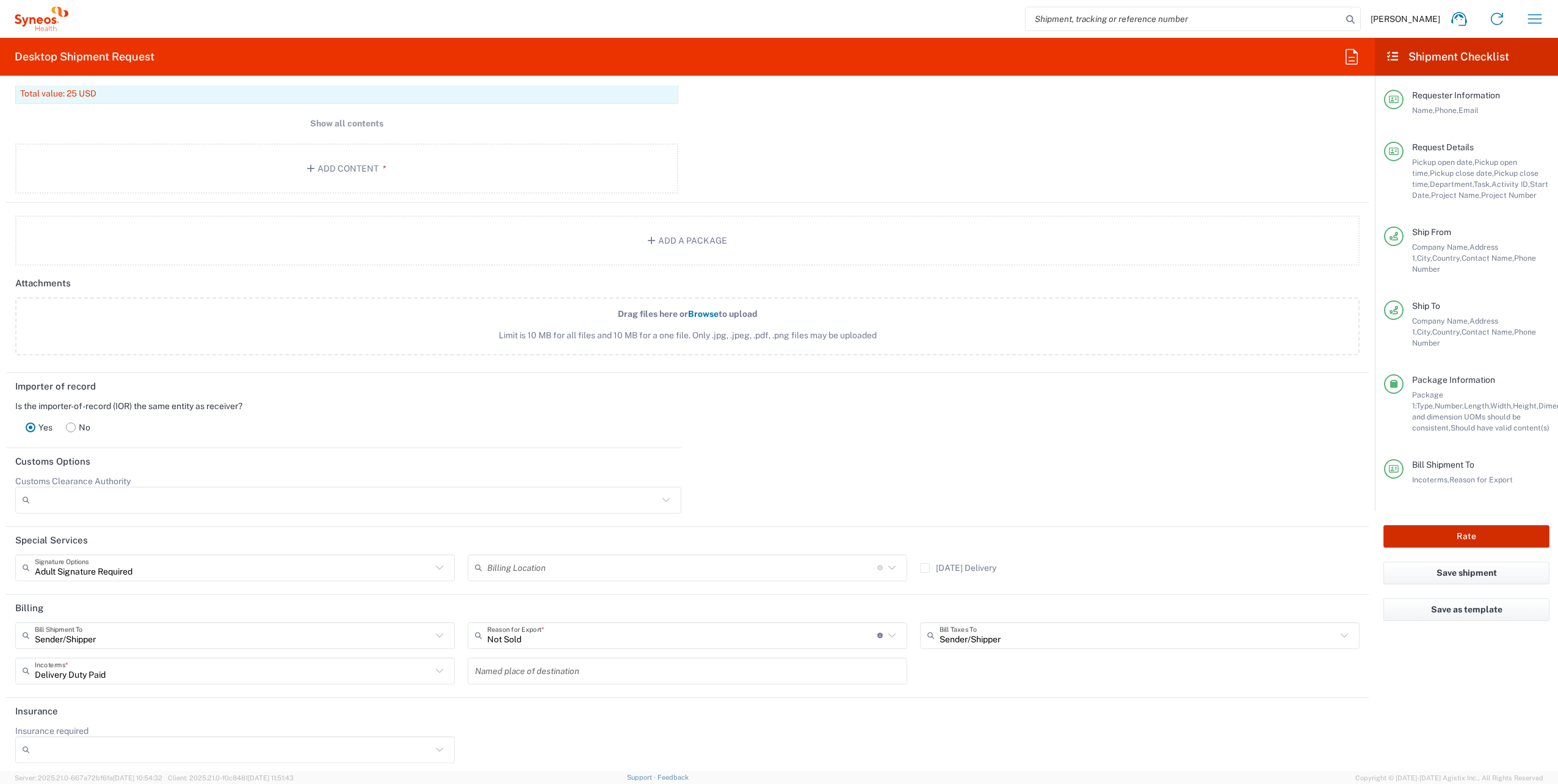
click at [1461, 525] on button "Rate" at bounding box center [1467, 536] width 166 height 23
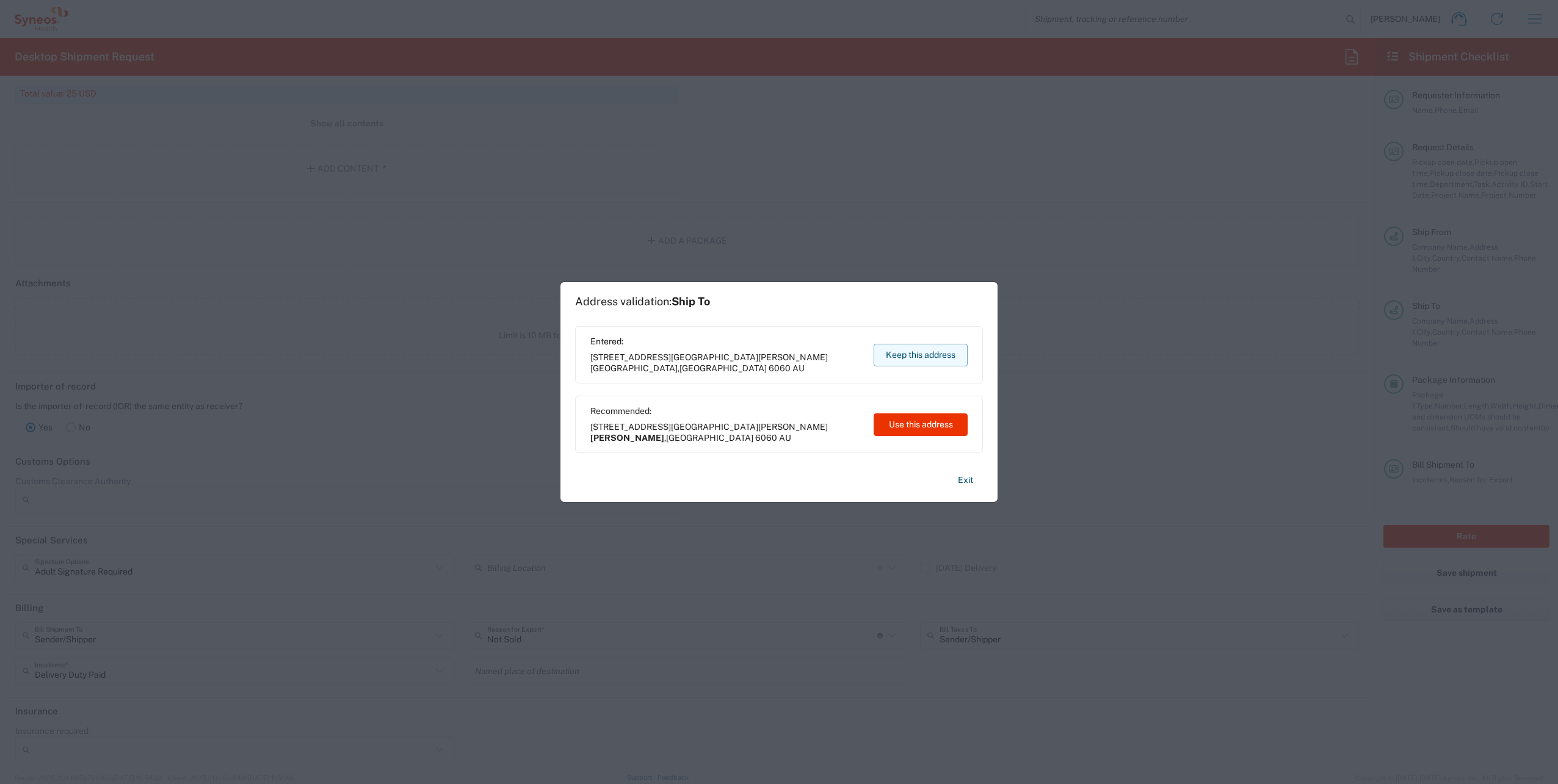
click at [931, 351] on button "Keep this address" at bounding box center [921, 355] width 94 height 23
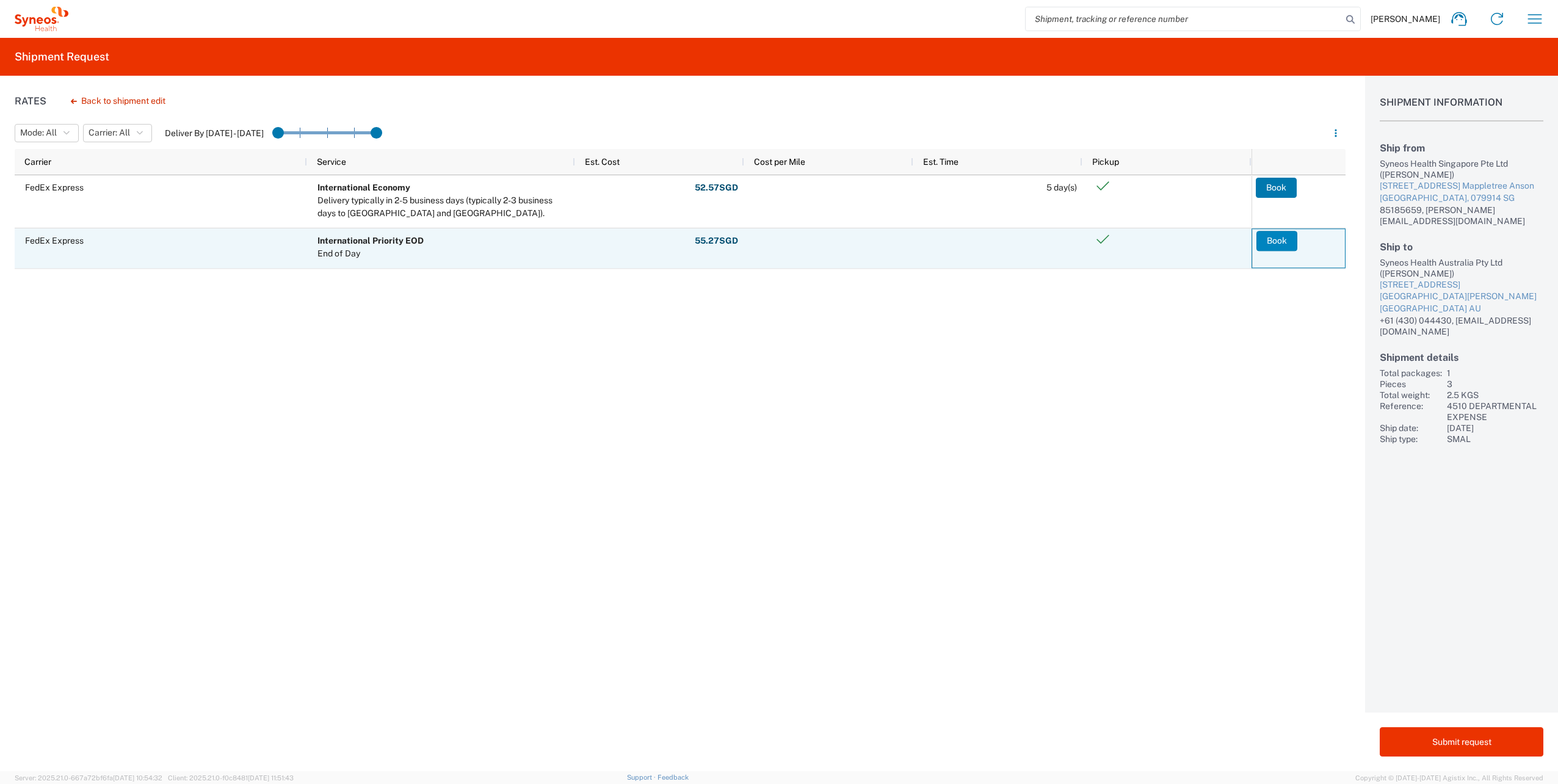
click at [1277, 242] on button "Book" at bounding box center [1277, 241] width 41 height 19
